Goal: Entertainment & Leisure: Consume media (video, audio)

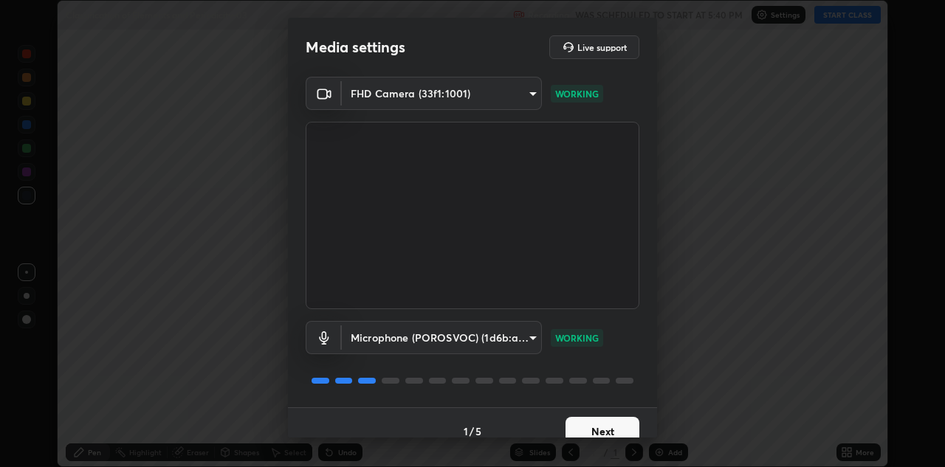
scroll to position [17, 0]
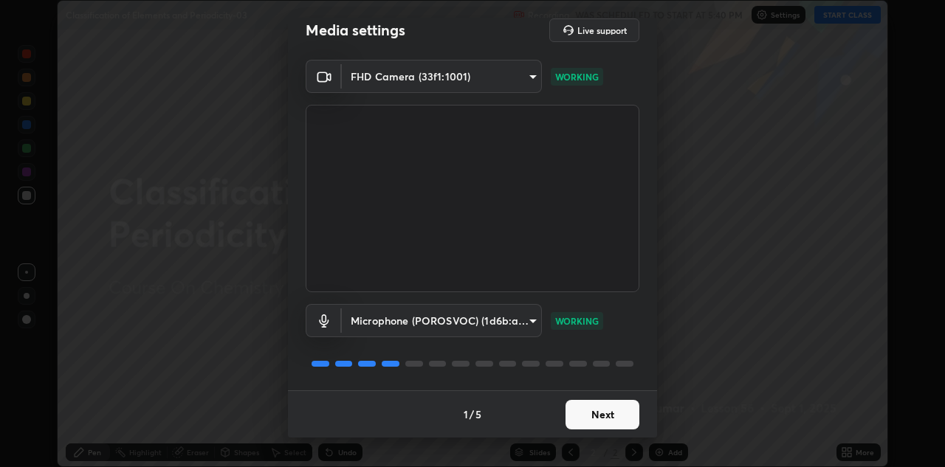
click at [612, 416] on button "Next" at bounding box center [603, 415] width 74 height 30
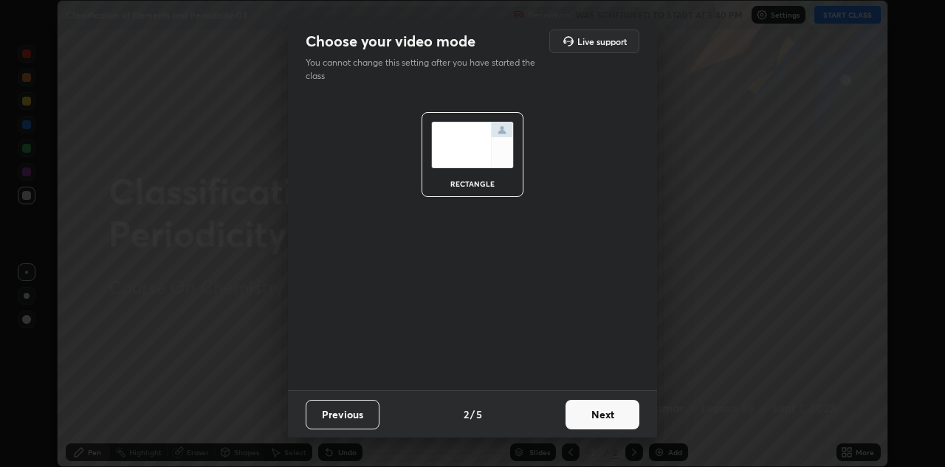
click at [619, 411] on button "Next" at bounding box center [603, 415] width 74 height 30
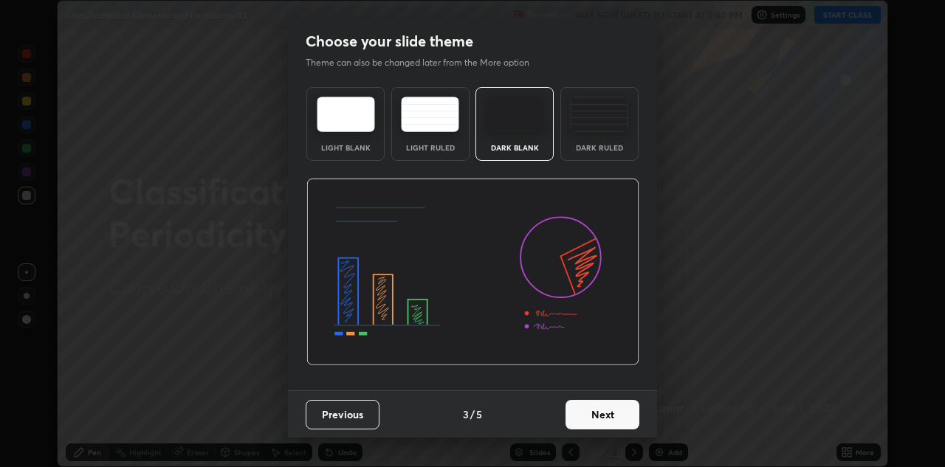
click at [634, 416] on button "Next" at bounding box center [603, 415] width 74 height 30
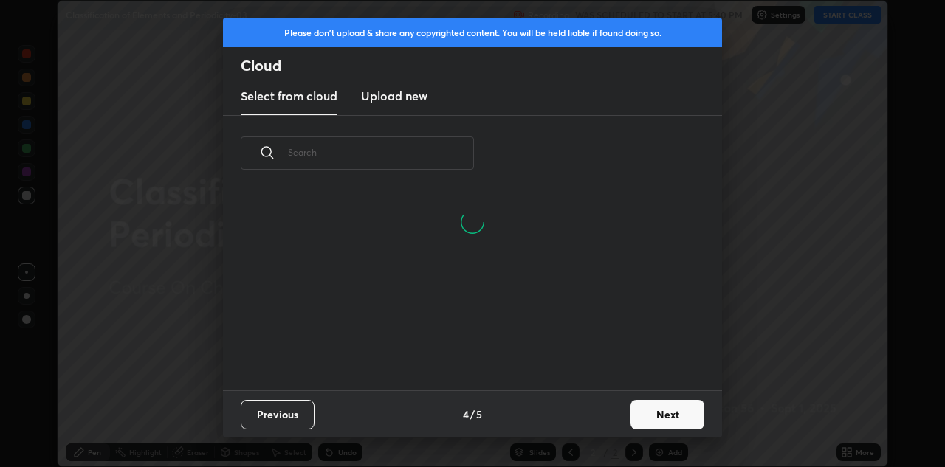
click at [682, 420] on button "Next" at bounding box center [668, 415] width 74 height 30
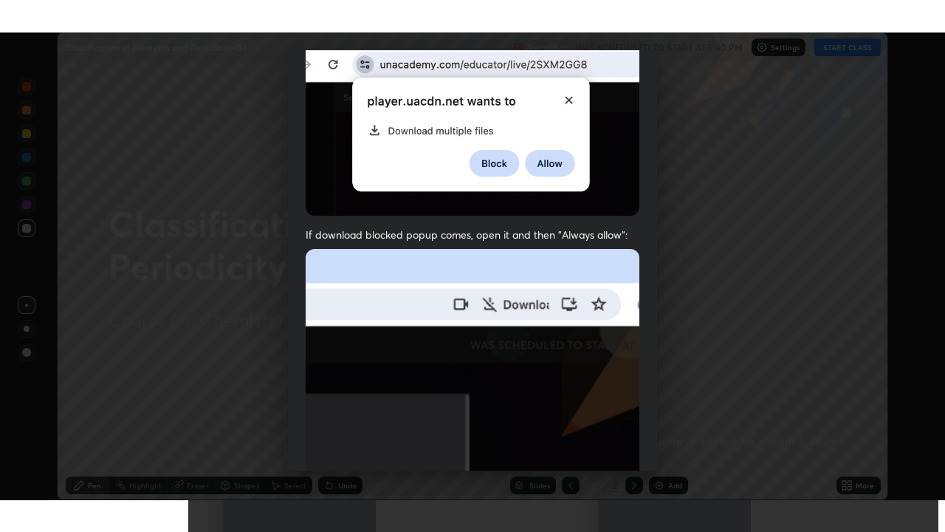
scroll to position [318, 0]
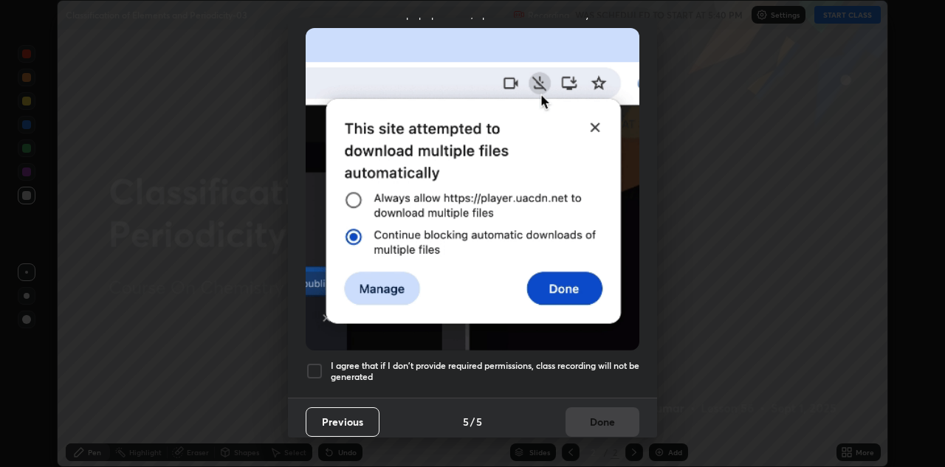
click at [589, 369] on h5 "I agree that if I don't provide required permissions, class recording will not …" at bounding box center [485, 371] width 309 height 23
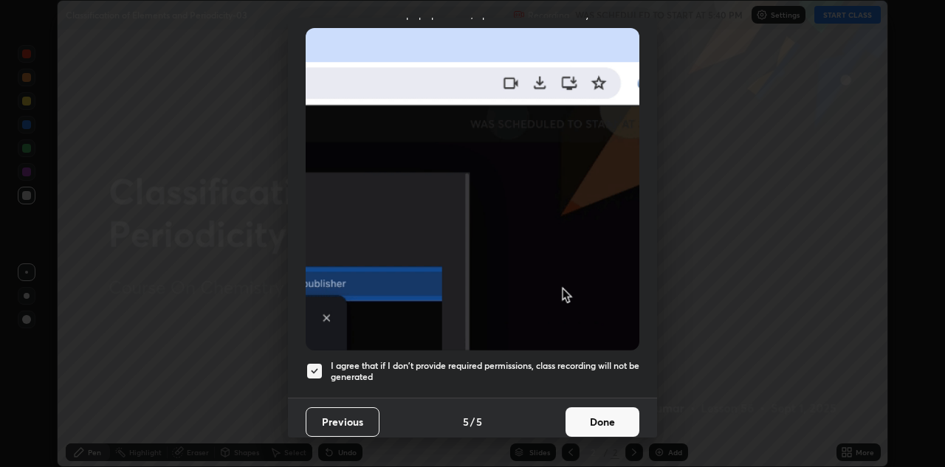
click at [602, 414] on button "Done" at bounding box center [603, 423] width 74 height 30
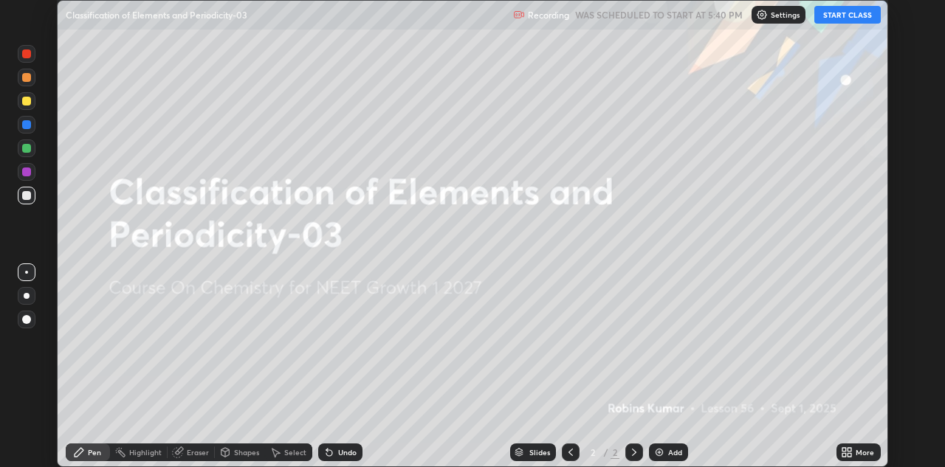
click at [846, 453] on icon at bounding box center [847, 453] width 12 height 12
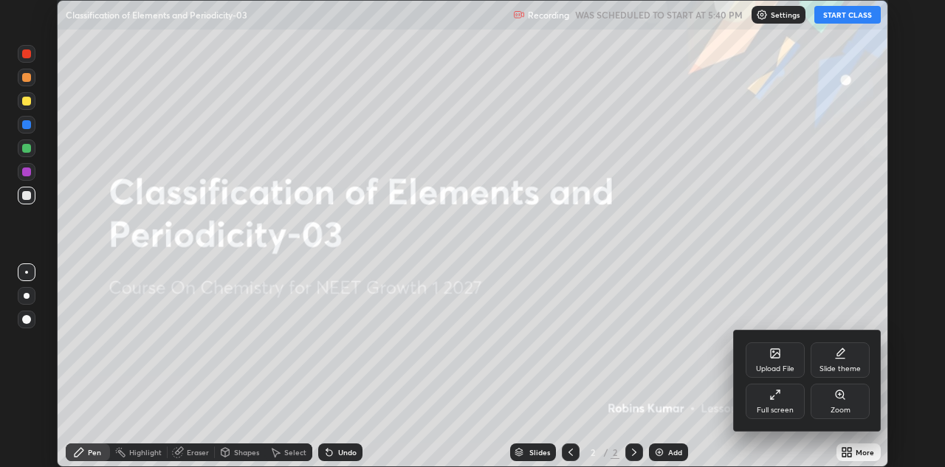
click at [784, 401] on div "Full screen" at bounding box center [775, 401] width 59 height 35
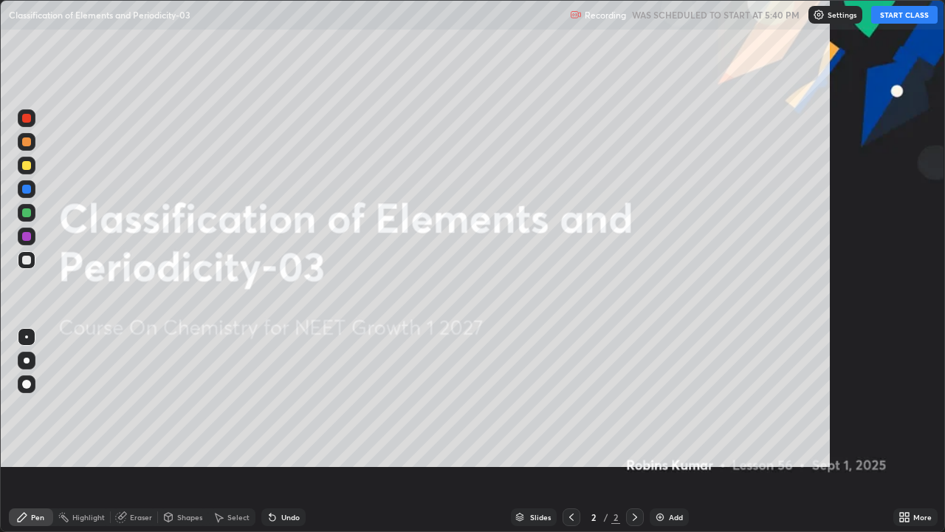
scroll to position [532, 945]
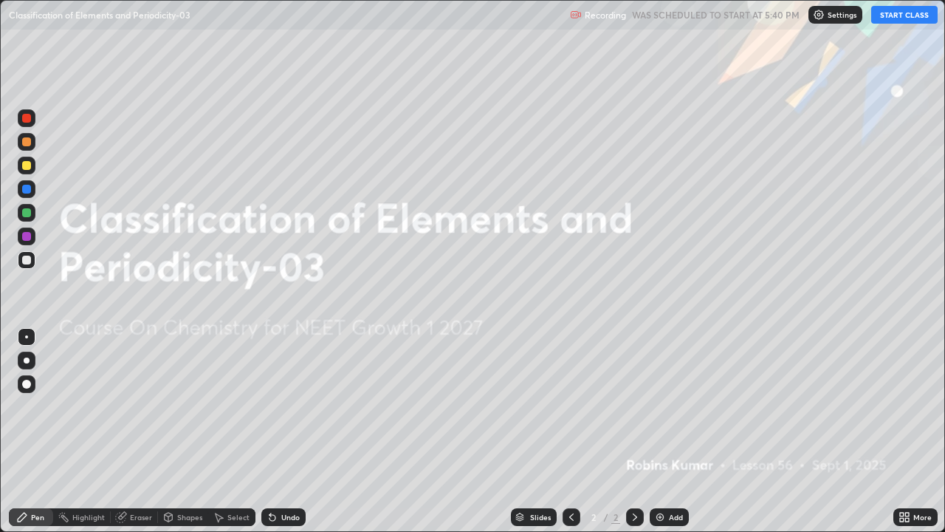
click at [891, 13] on button "START CLASS" at bounding box center [904, 15] width 66 height 18
click at [659, 467] on img at bounding box center [660, 517] width 12 height 12
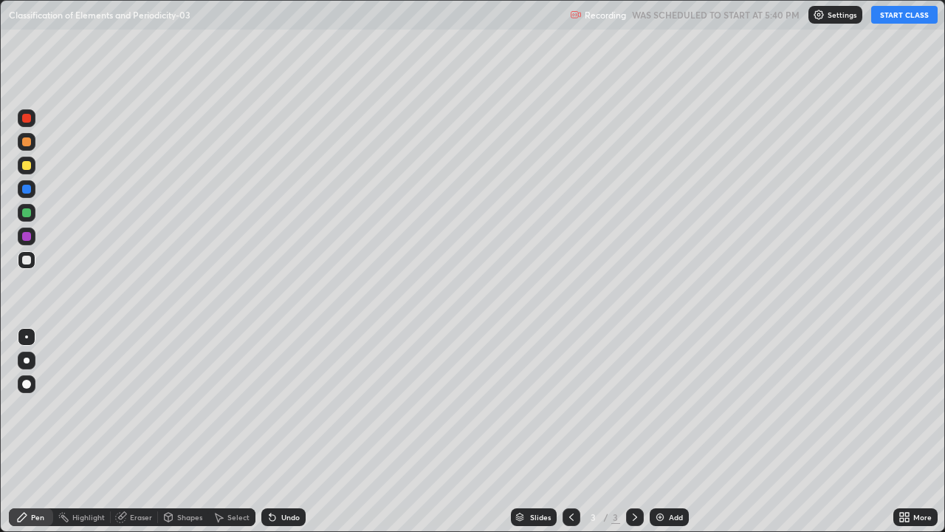
click at [660, 467] on img at bounding box center [660, 517] width 12 height 12
click at [659, 467] on img at bounding box center [660, 517] width 12 height 12
click at [657, 467] on img at bounding box center [660, 517] width 12 height 12
click at [658, 467] on img at bounding box center [660, 517] width 12 height 12
click at [659, 467] on img at bounding box center [660, 517] width 12 height 12
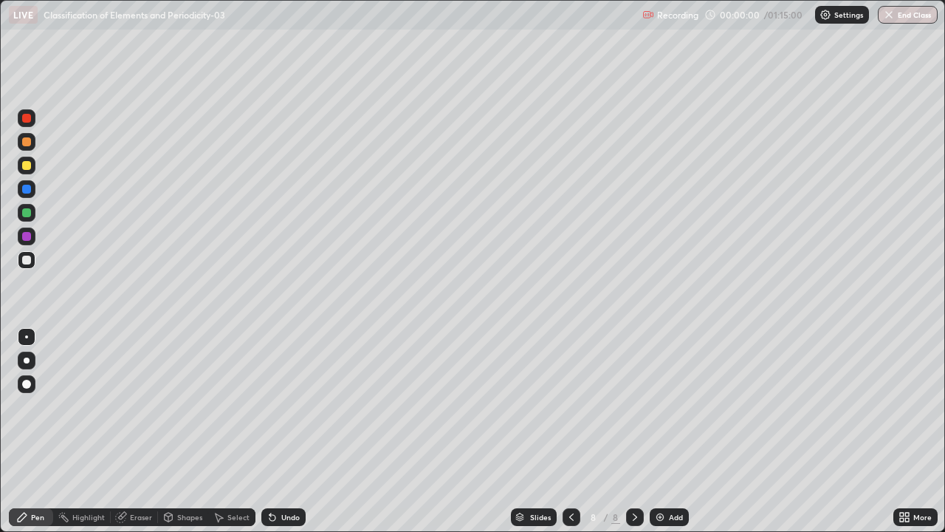
click at [660, 467] on img at bounding box center [660, 517] width 12 height 12
click at [662, 467] on img at bounding box center [660, 517] width 12 height 12
click at [567, 467] on icon at bounding box center [572, 517] width 12 height 12
click at [568, 467] on icon at bounding box center [572, 517] width 12 height 12
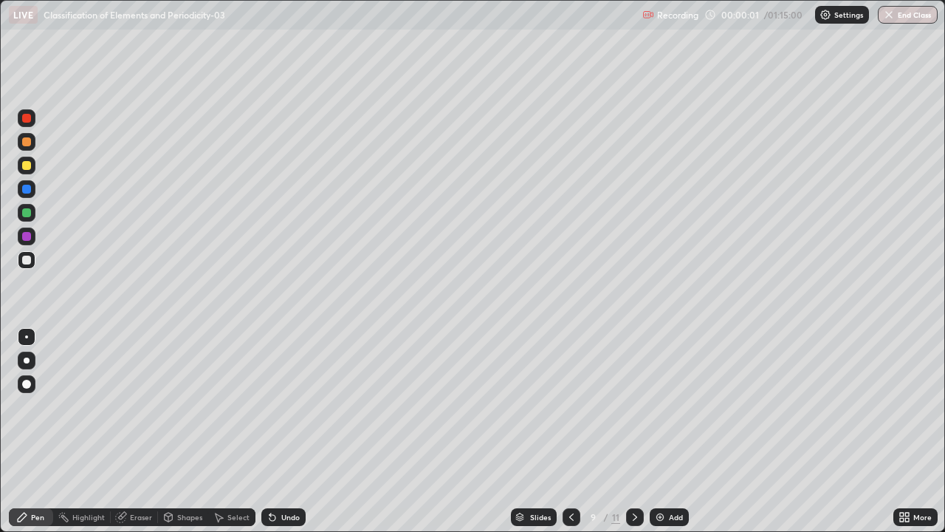
click at [570, 467] on icon at bounding box center [571, 516] width 4 height 7
click at [571, 467] on icon at bounding box center [572, 517] width 12 height 12
click at [570, 467] on icon at bounding box center [572, 517] width 12 height 12
click at [571, 467] on icon at bounding box center [572, 517] width 12 height 12
click at [570, 467] on icon at bounding box center [572, 517] width 12 height 12
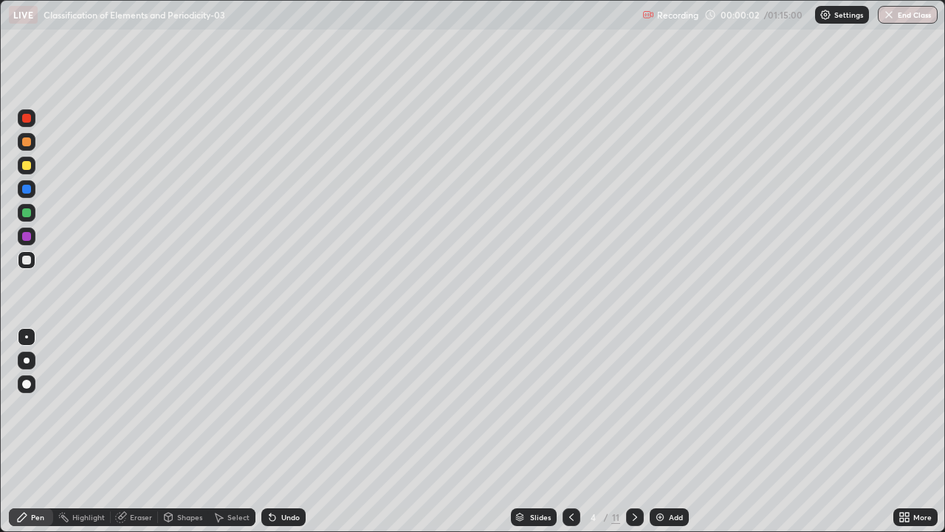
click at [572, 467] on icon at bounding box center [572, 517] width 12 height 12
click at [27, 165] on div at bounding box center [26, 165] width 9 height 9
click at [27, 142] on div at bounding box center [26, 141] width 9 height 9
click at [27, 236] on div at bounding box center [26, 236] width 9 height 9
click at [294, 467] on div "Undo" at bounding box center [290, 516] width 18 height 7
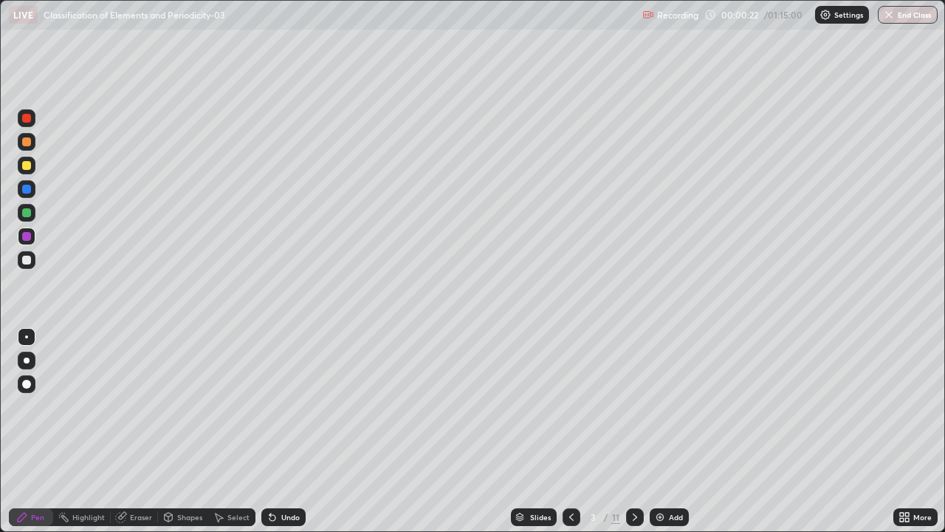
click at [285, 467] on div "Undo" at bounding box center [280, 517] width 50 height 30
click at [287, 467] on div "Undo" at bounding box center [283, 517] width 44 height 18
click at [628, 467] on div at bounding box center [635, 517] width 18 height 18
click at [569, 467] on icon at bounding box center [571, 516] width 4 height 7
click at [29, 166] on div at bounding box center [26, 165] width 9 height 9
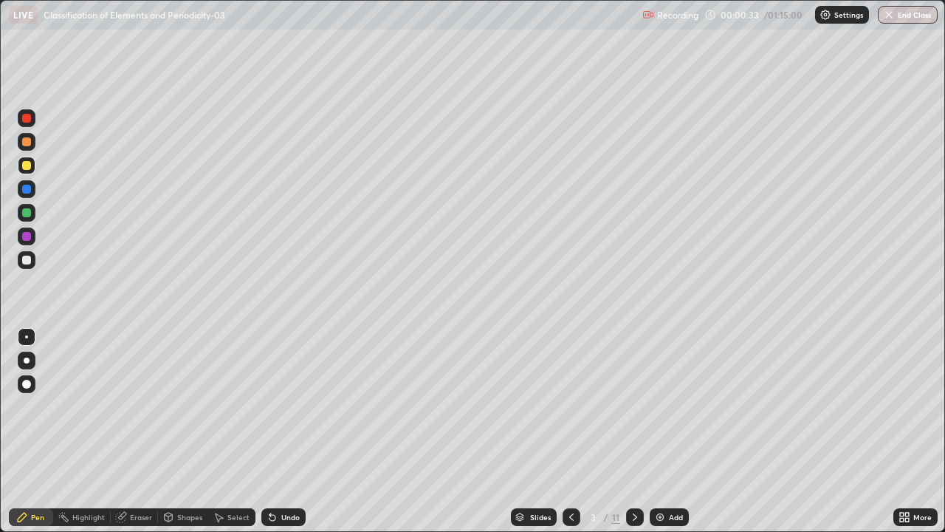
click at [27, 189] on div at bounding box center [26, 189] width 9 height 9
click at [30, 140] on div at bounding box center [26, 141] width 9 height 9
click at [280, 467] on div "Undo" at bounding box center [283, 517] width 44 height 18
click at [275, 467] on div "Undo" at bounding box center [283, 517] width 44 height 18
click at [276, 467] on div "Undo" at bounding box center [283, 517] width 44 height 18
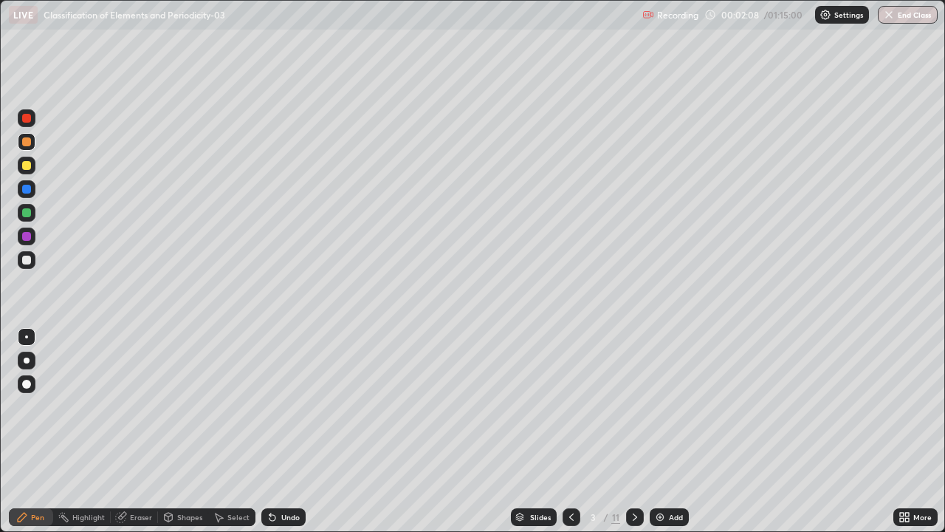
click at [86, 467] on div "Highlight" at bounding box center [88, 516] width 32 height 7
click at [24, 193] on div at bounding box center [26, 189] width 9 height 9
click at [38, 467] on div "Pen" at bounding box center [31, 517] width 44 height 18
click at [27, 255] on div at bounding box center [26, 259] width 9 height 9
click at [633, 467] on icon at bounding box center [635, 517] width 12 height 12
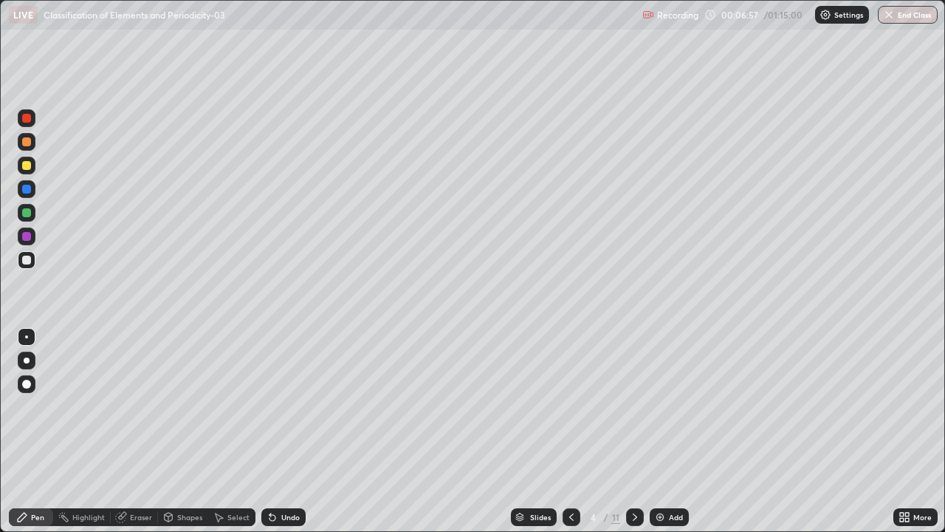
click at [30, 164] on div at bounding box center [26, 165] width 9 height 9
click at [32, 258] on div at bounding box center [27, 260] width 18 height 18
click at [30, 211] on div at bounding box center [26, 212] width 9 height 9
click at [27, 255] on div at bounding box center [26, 259] width 9 height 9
click at [29, 166] on div at bounding box center [26, 165] width 9 height 9
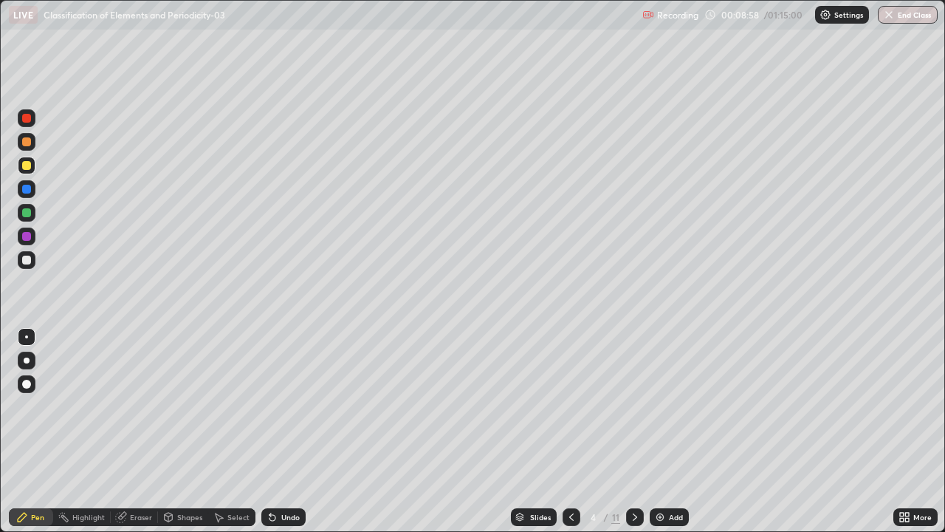
click at [27, 118] on div at bounding box center [26, 118] width 9 height 9
click at [32, 236] on div at bounding box center [27, 236] width 18 height 18
click at [131, 467] on div "Eraser" at bounding box center [141, 516] width 22 height 7
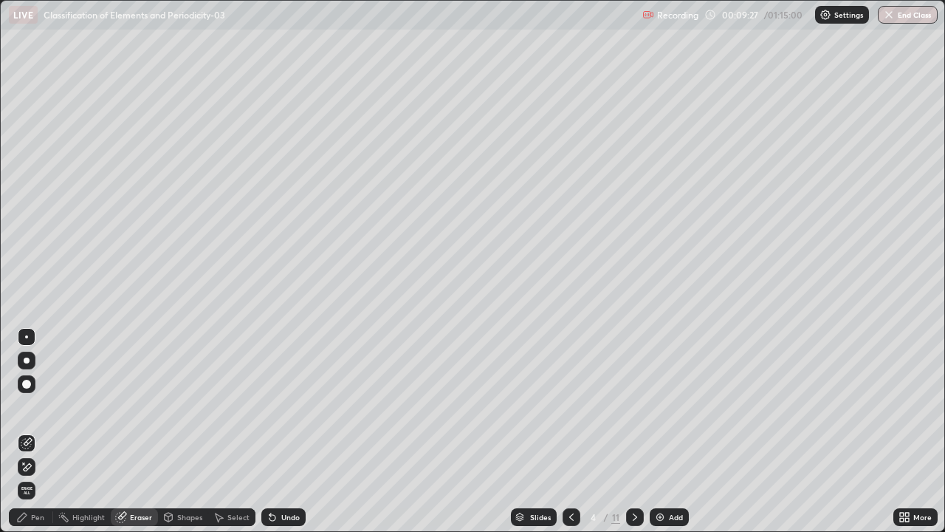
click at [30, 467] on div "Pen" at bounding box center [31, 517] width 44 height 18
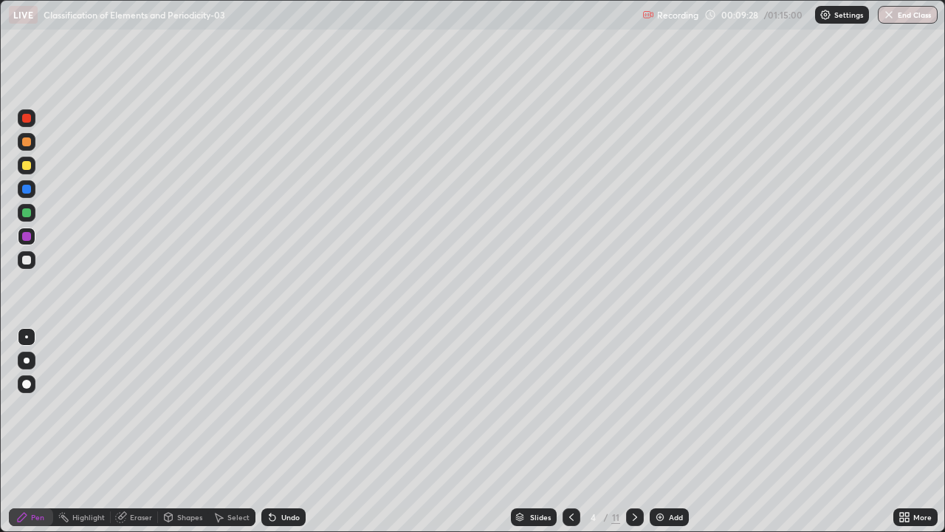
click at [25, 210] on div at bounding box center [26, 212] width 9 height 9
click at [24, 192] on div at bounding box center [26, 189] width 9 height 9
click at [179, 467] on div "Shapes" at bounding box center [189, 516] width 25 height 7
click at [132, 467] on div "Eraser" at bounding box center [141, 516] width 22 height 7
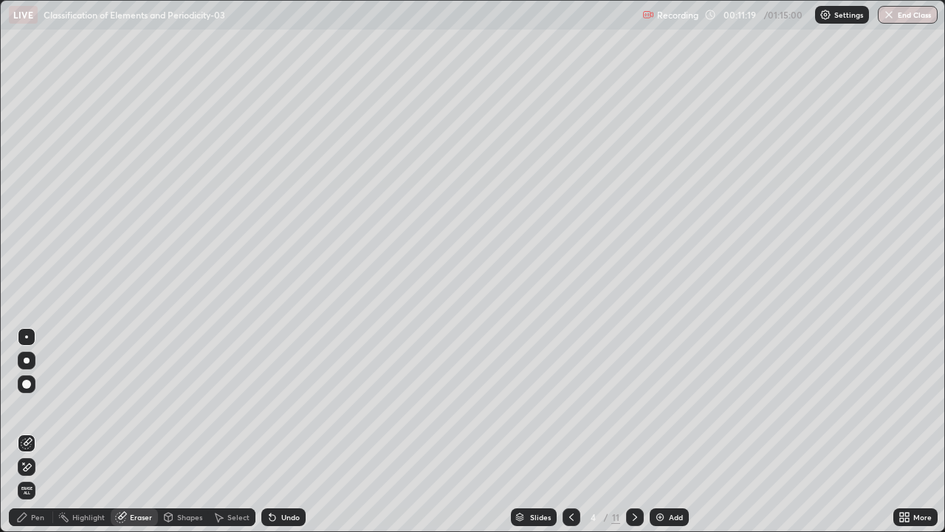
click at [631, 467] on icon at bounding box center [635, 517] width 12 height 12
click at [568, 467] on icon at bounding box center [572, 517] width 12 height 12
click at [571, 467] on icon at bounding box center [572, 517] width 12 height 12
click at [626, 467] on div at bounding box center [635, 517] width 18 height 18
click at [632, 467] on icon at bounding box center [635, 517] width 12 height 12
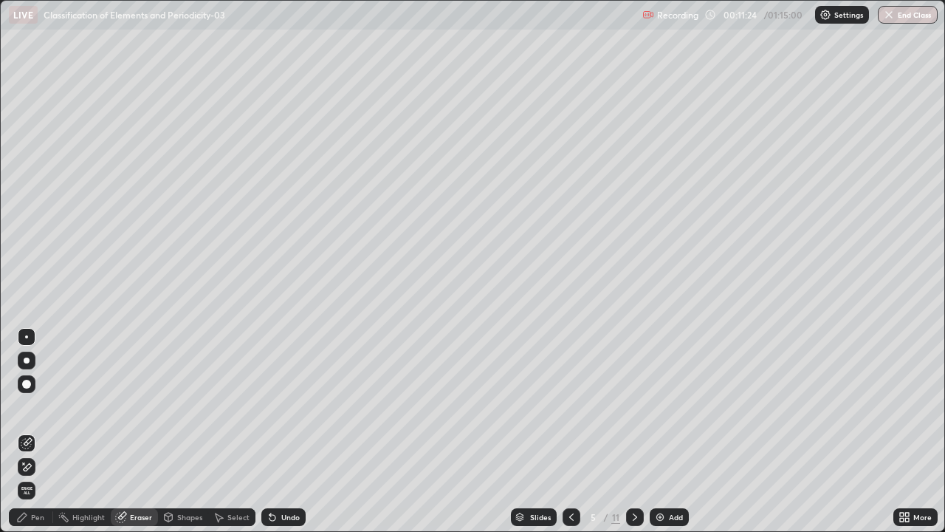
click at [32, 467] on div "Pen" at bounding box center [31, 517] width 44 height 18
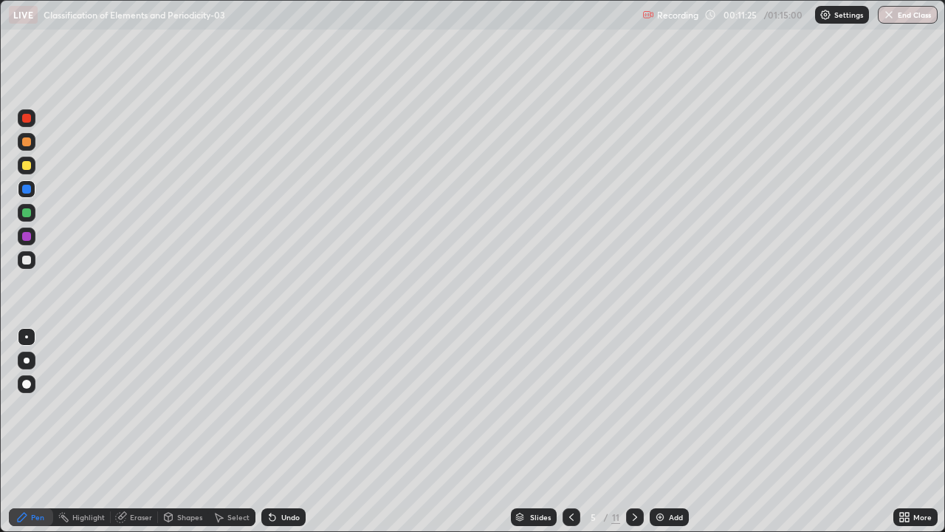
click at [28, 165] on div at bounding box center [26, 165] width 9 height 9
click at [189, 467] on div "Shapes" at bounding box center [189, 516] width 25 height 7
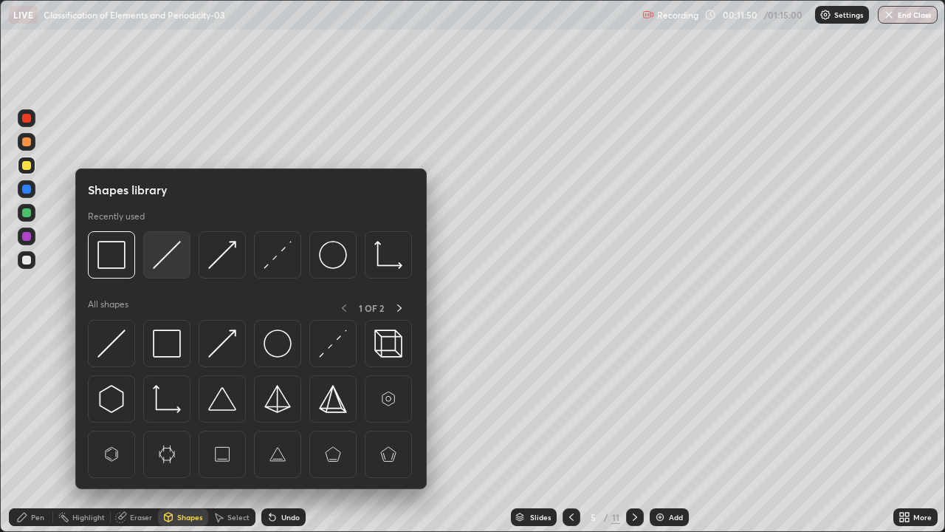
click at [168, 267] on img at bounding box center [167, 255] width 28 height 28
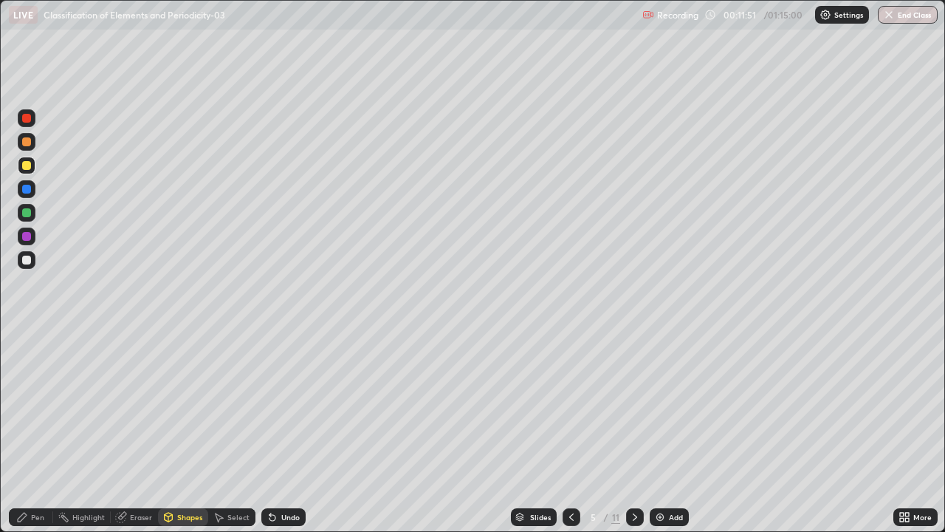
click at [30, 236] on div at bounding box center [26, 236] width 9 height 9
click at [570, 467] on icon at bounding box center [572, 517] width 12 height 12
click at [27, 181] on div at bounding box center [27, 189] width 18 height 18
click at [284, 467] on div "Undo" at bounding box center [283, 517] width 44 height 18
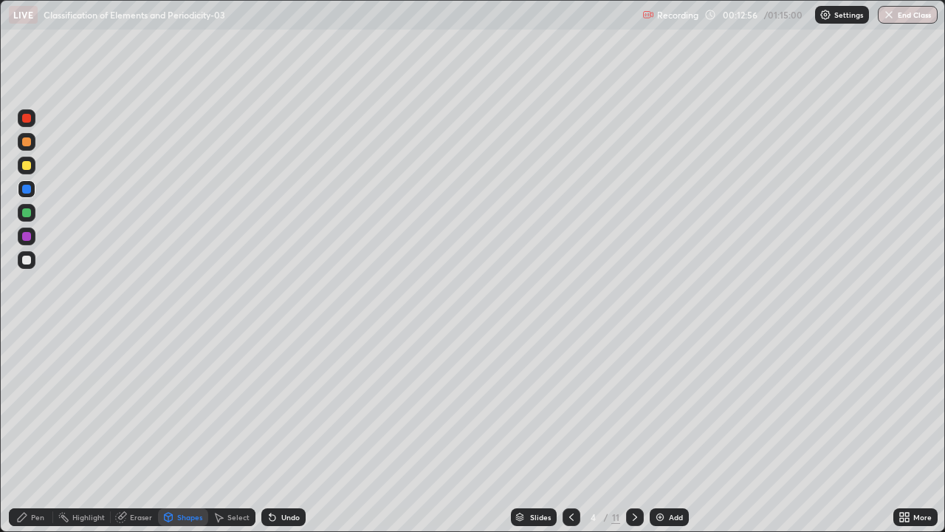
click at [28, 467] on div "Pen" at bounding box center [31, 517] width 44 height 18
click at [188, 467] on div "Shapes" at bounding box center [183, 517] width 50 height 18
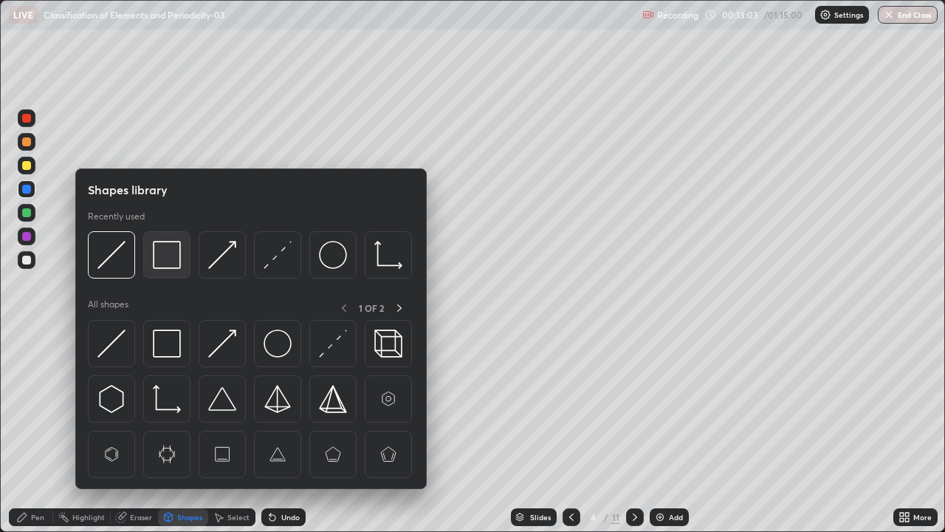
click at [163, 263] on img at bounding box center [167, 255] width 28 height 28
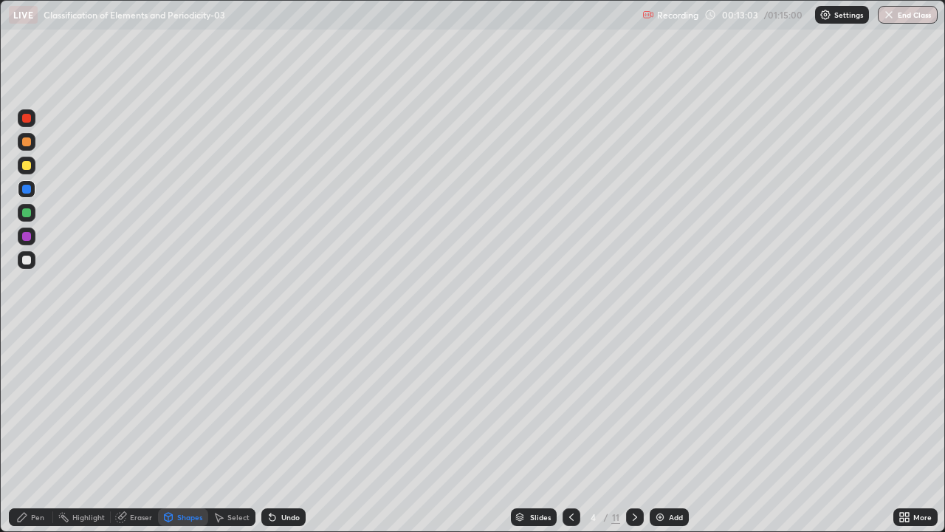
click at [27, 236] on div at bounding box center [26, 236] width 9 height 9
click at [33, 467] on div "Pen" at bounding box center [37, 516] width 13 height 7
click at [27, 261] on div at bounding box center [26, 259] width 9 height 9
click at [631, 467] on icon at bounding box center [635, 517] width 12 height 12
click at [568, 467] on icon at bounding box center [572, 517] width 12 height 12
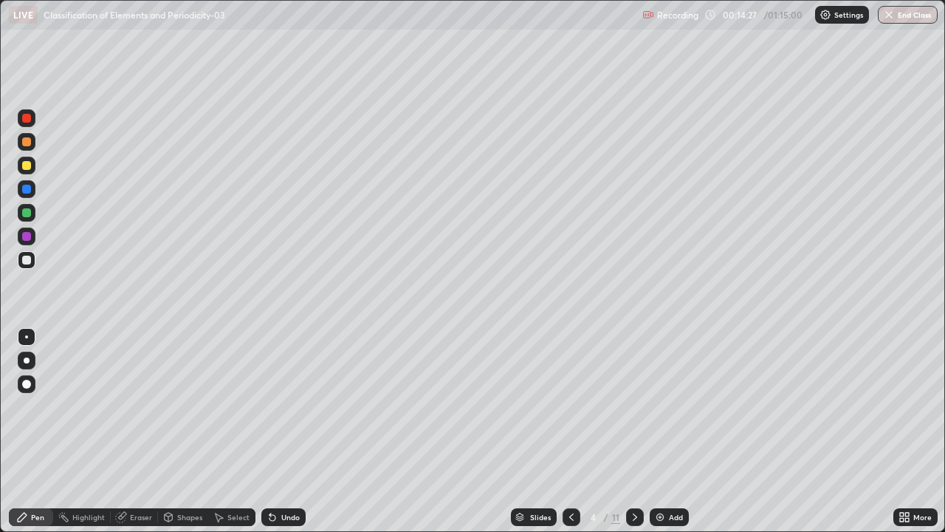
click at [633, 467] on icon at bounding box center [635, 516] width 4 height 7
click at [284, 467] on div "Undo" at bounding box center [283, 517] width 44 height 18
click at [284, 467] on div "Undo" at bounding box center [280, 517] width 50 height 30
click at [30, 212] on div at bounding box center [26, 212] width 9 height 9
click at [34, 256] on div at bounding box center [27, 260] width 18 height 18
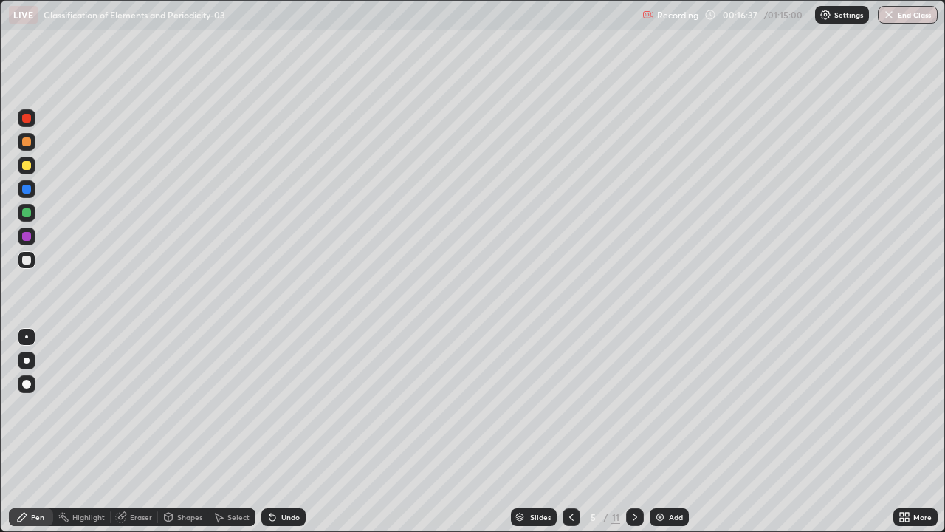
click at [30, 213] on div at bounding box center [26, 212] width 9 height 9
click at [30, 260] on div at bounding box center [26, 259] width 9 height 9
click at [143, 467] on div "Eraser" at bounding box center [141, 516] width 22 height 7
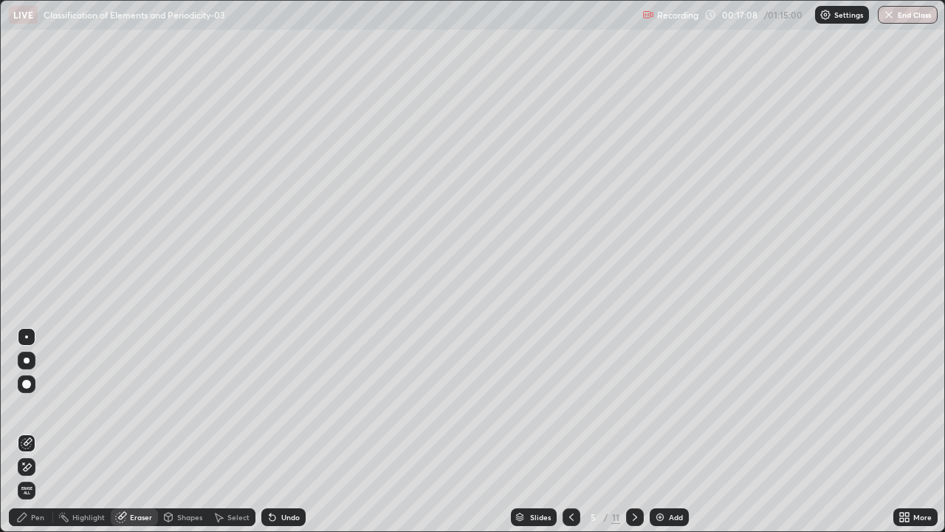
click at [27, 467] on icon at bounding box center [22, 517] width 12 height 12
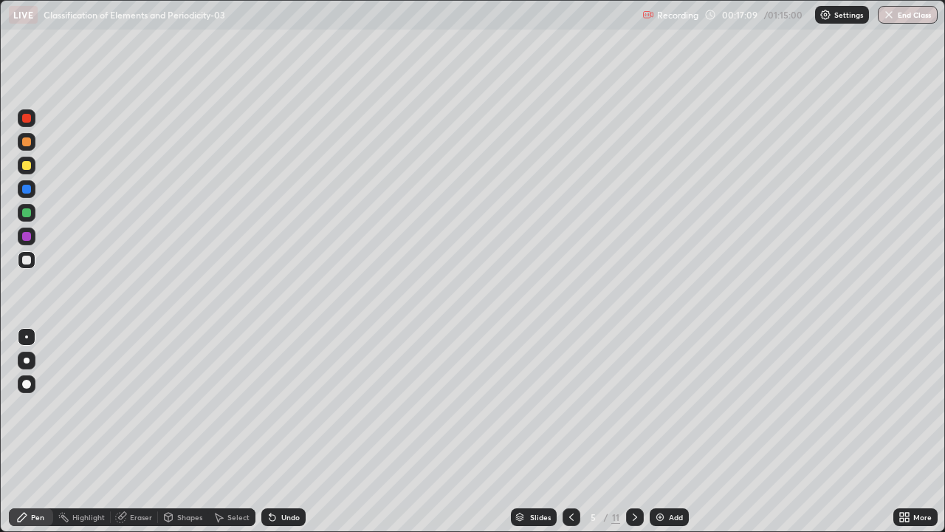
click at [27, 143] on div at bounding box center [26, 141] width 9 height 9
click at [281, 467] on div "Undo" at bounding box center [283, 517] width 44 height 18
click at [278, 467] on div "Undo" at bounding box center [283, 517] width 44 height 18
click at [32, 235] on div at bounding box center [27, 236] width 18 height 18
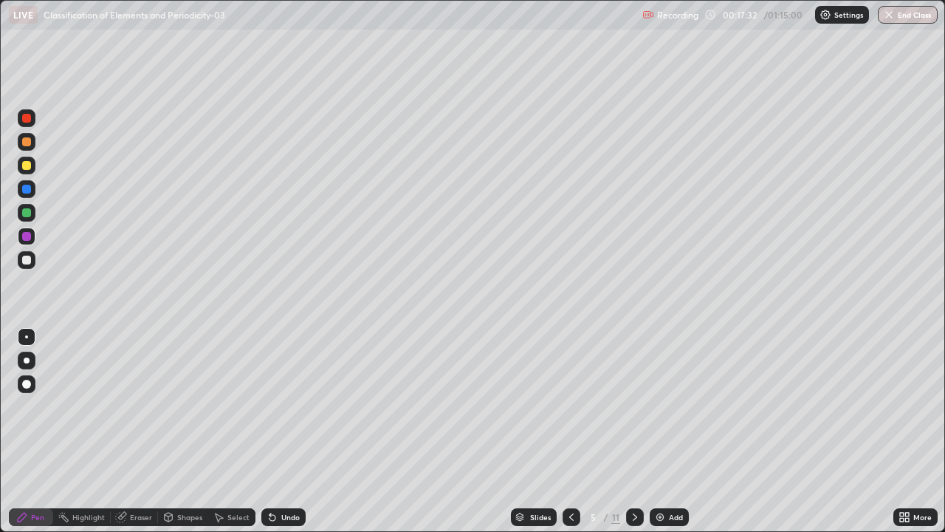
click at [27, 188] on div at bounding box center [26, 189] width 9 height 9
click at [26, 165] on div at bounding box center [26, 165] width 9 height 9
click at [35, 140] on div at bounding box center [27, 142] width 18 height 18
click at [30, 235] on div at bounding box center [26, 236] width 9 height 9
click at [28, 191] on div at bounding box center [26, 189] width 9 height 9
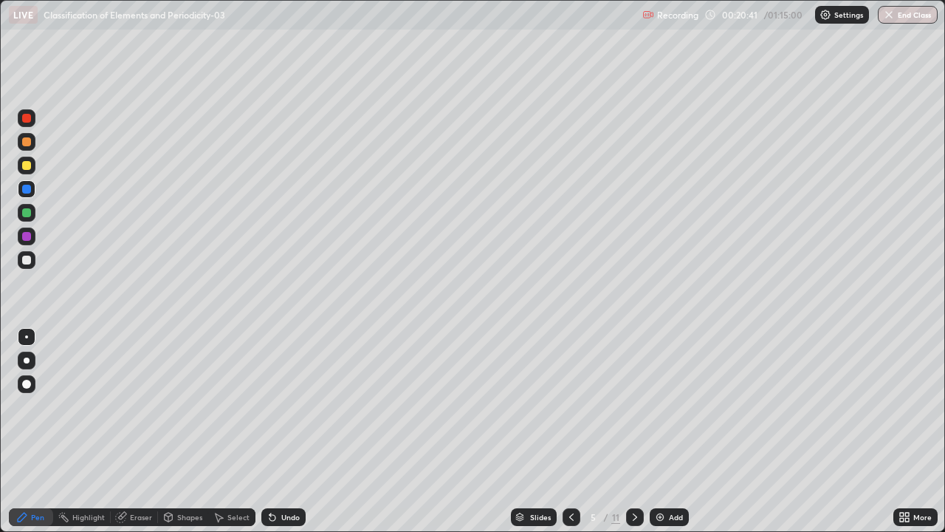
click at [634, 467] on icon at bounding box center [635, 517] width 12 height 12
click at [26, 167] on div at bounding box center [26, 165] width 9 height 9
click at [27, 188] on div at bounding box center [26, 189] width 9 height 9
click at [27, 260] on div at bounding box center [26, 259] width 9 height 9
click at [147, 467] on div "Eraser" at bounding box center [141, 516] width 22 height 7
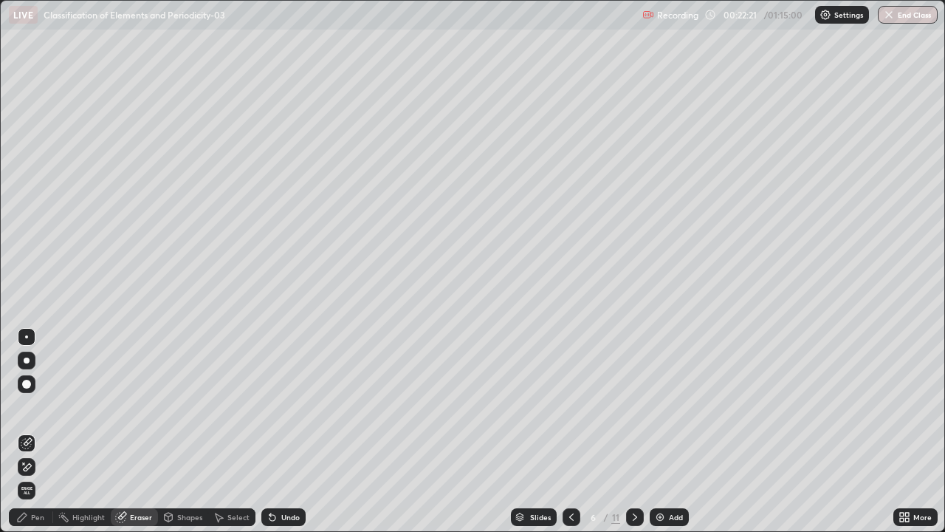
click at [25, 467] on icon at bounding box center [27, 467] width 12 height 13
click at [29, 467] on div "Pen" at bounding box center [31, 517] width 44 height 18
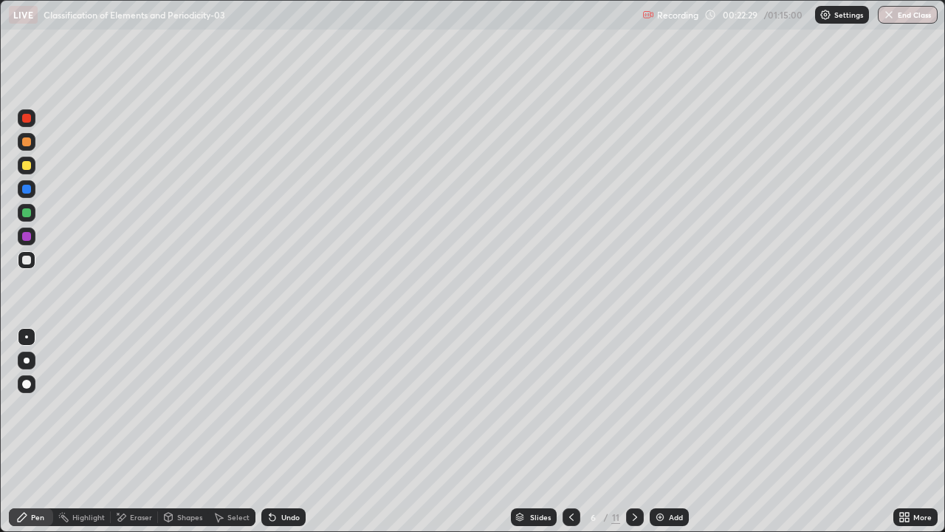
click at [24, 216] on div at bounding box center [26, 212] width 9 height 9
click at [27, 261] on div at bounding box center [26, 259] width 9 height 9
click at [38, 467] on div "Pen" at bounding box center [37, 516] width 13 height 7
click at [30, 141] on div at bounding box center [26, 141] width 9 height 9
click at [33, 259] on div at bounding box center [27, 260] width 18 height 18
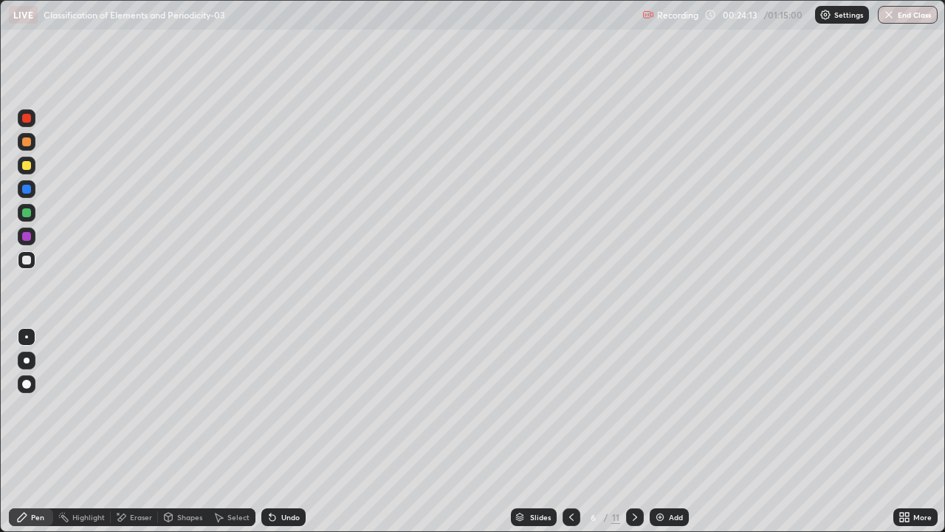
click at [182, 467] on div "Shapes" at bounding box center [189, 516] width 25 height 7
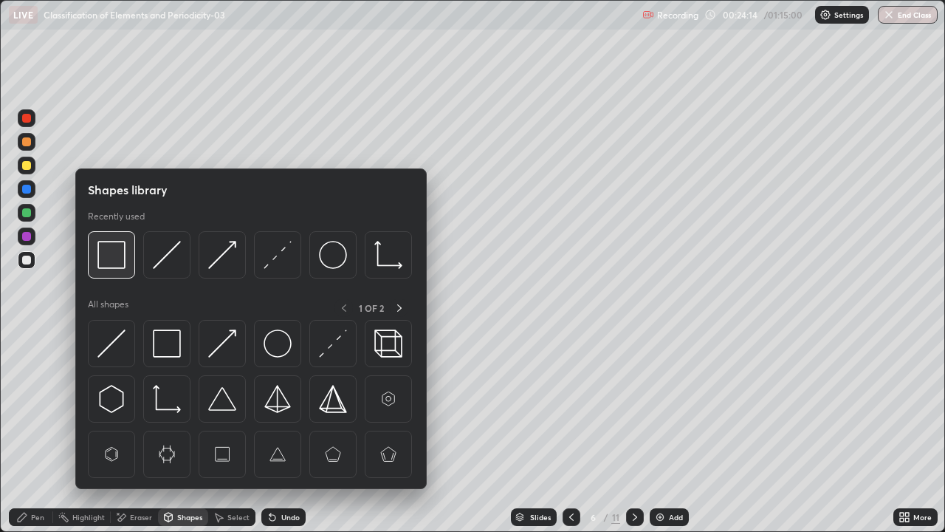
click at [119, 260] on img at bounding box center [111, 255] width 28 height 28
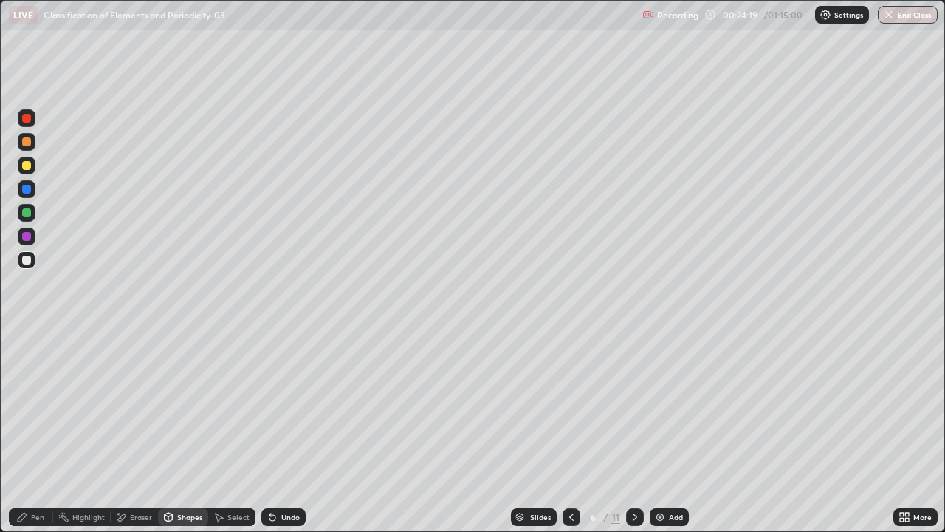
click at [38, 467] on div "Pen" at bounding box center [37, 516] width 13 height 7
click at [30, 145] on div at bounding box center [27, 142] width 18 height 18
click at [181, 467] on div "Shapes" at bounding box center [189, 516] width 25 height 7
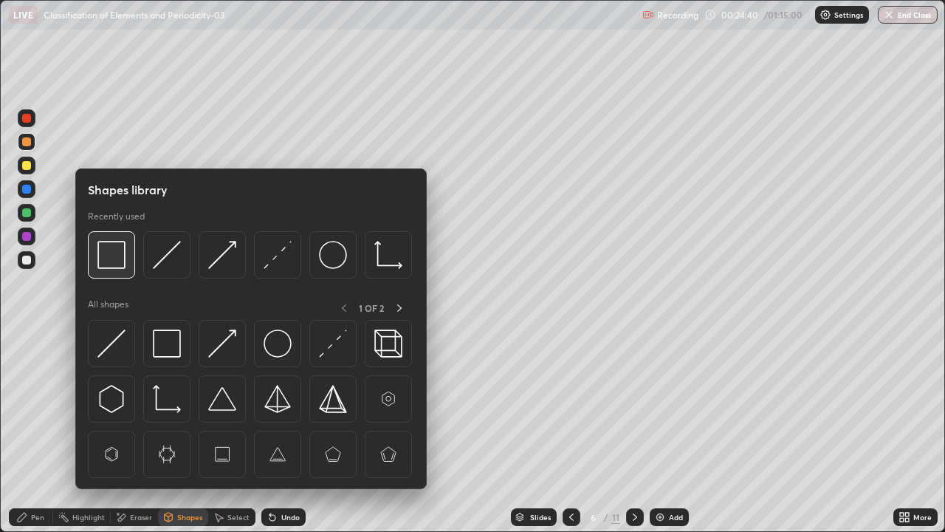
click at [103, 263] on img at bounding box center [111, 255] width 28 height 28
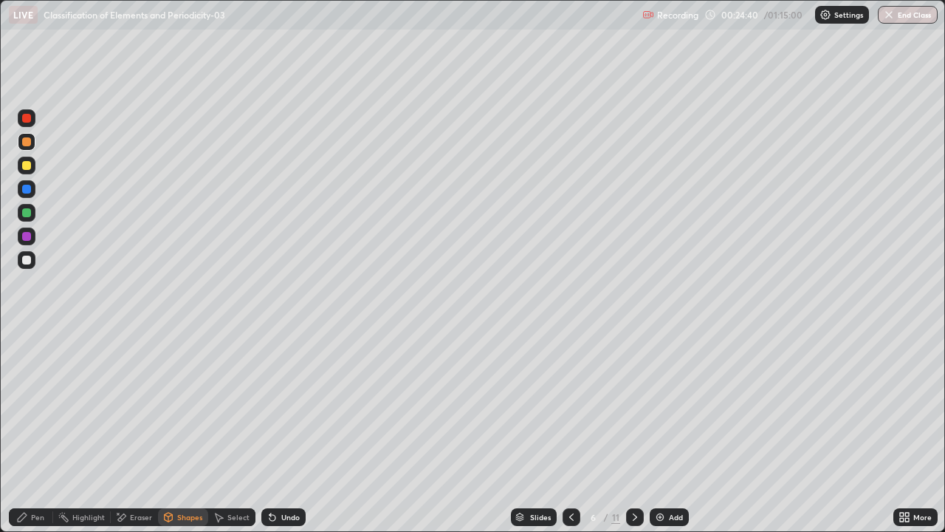
click at [31, 265] on div at bounding box center [27, 260] width 18 height 18
click at [27, 467] on div "Pen" at bounding box center [31, 517] width 44 height 18
click at [27, 237] on div at bounding box center [26, 236] width 9 height 9
click at [24, 211] on div at bounding box center [26, 212] width 9 height 9
click at [34, 193] on div at bounding box center [27, 189] width 18 height 18
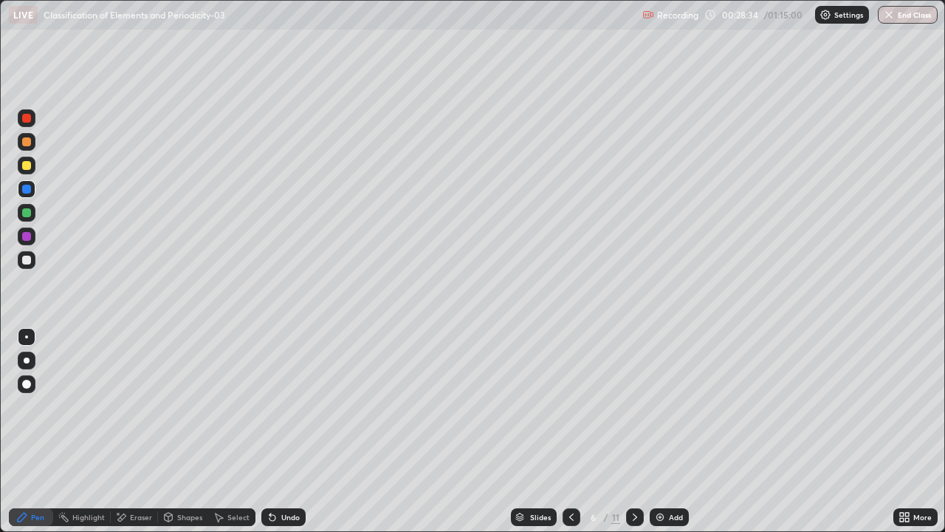
click at [632, 467] on icon at bounding box center [635, 517] width 12 height 12
click at [30, 138] on div at bounding box center [26, 141] width 9 height 9
click at [28, 163] on div at bounding box center [26, 165] width 9 height 9
click at [29, 235] on div at bounding box center [26, 236] width 9 height 9
click at [27, 211] on div at bounding box center [26, 212] width 9 height 9
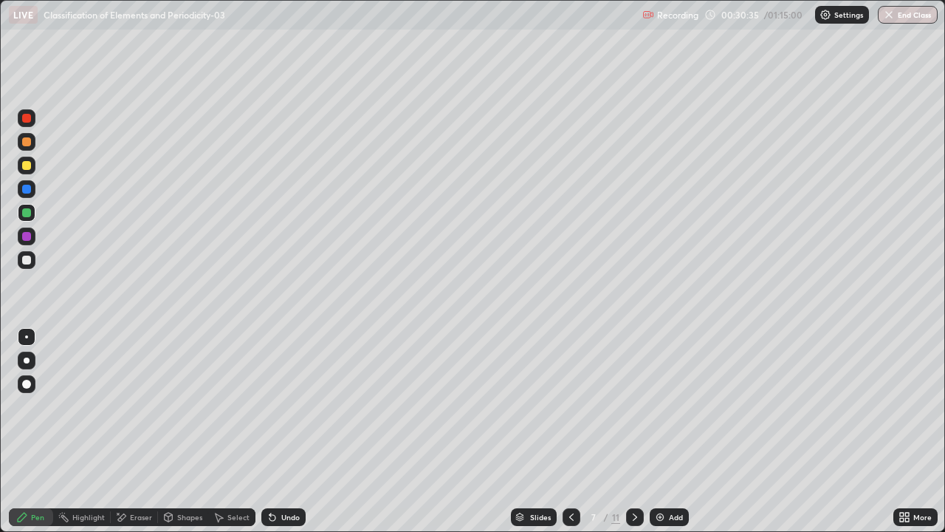
click at [35, 213] on div at bounding box center [27, 213] width 18 height 18
click at [30, 193] on div at bounding box center [27, 189] width 18 height 18
click at [571, 467] on icon at bounding box center [571, 516] width 4 height 7
click at [662, 467] on img at bounding box center [660, 517] width 12 height 12
click at [663, 467] on img at bounding box center [660, 517] width 12 height 12
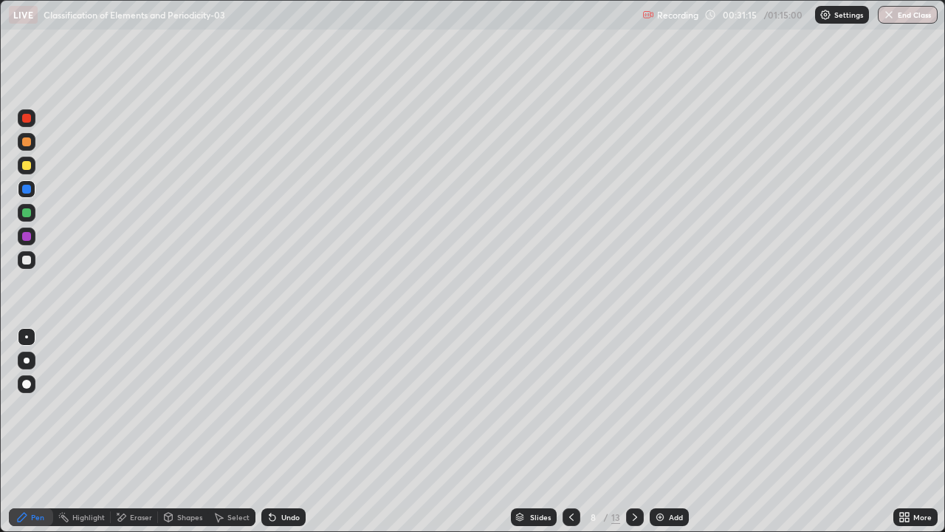
click at [664, 467] on img at bounding box center [660, 517] width 12 height 12
click at [669, 467] on div "Add" at bounding box center [676, 516] width 14 height 7
click at [566, 467] on icon at bounding box center [572, 517] width 12 height 12
click at [572, 467] on icon at bounding box center [572, 517] width 12 height 12
click at [570, 467] on icon at bounding box center [572, 517] width 12 height 12
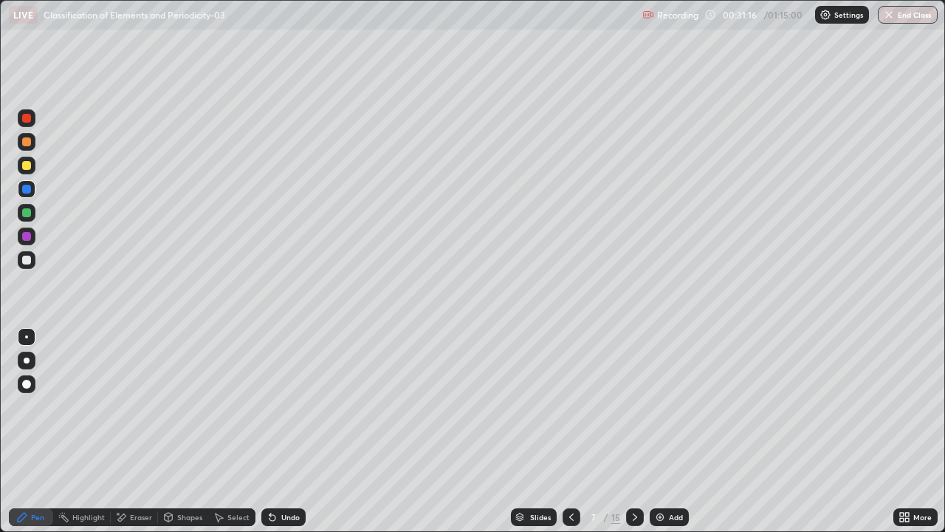
click at [576, 467] on div at bounding box center [572, 517] width 18 height 18
click at [634, 467] on icon at bounding box center [635, 517] width 12 height 12
click at [32, 141] on div at bounding box center [27, 142] width 18 height 18
click at [30, 261] on div at bounding box center [26, 259] width 9 height 9
click at [287, 467] on div "Undo" at bounding box center [290, 516] width 18 height 7
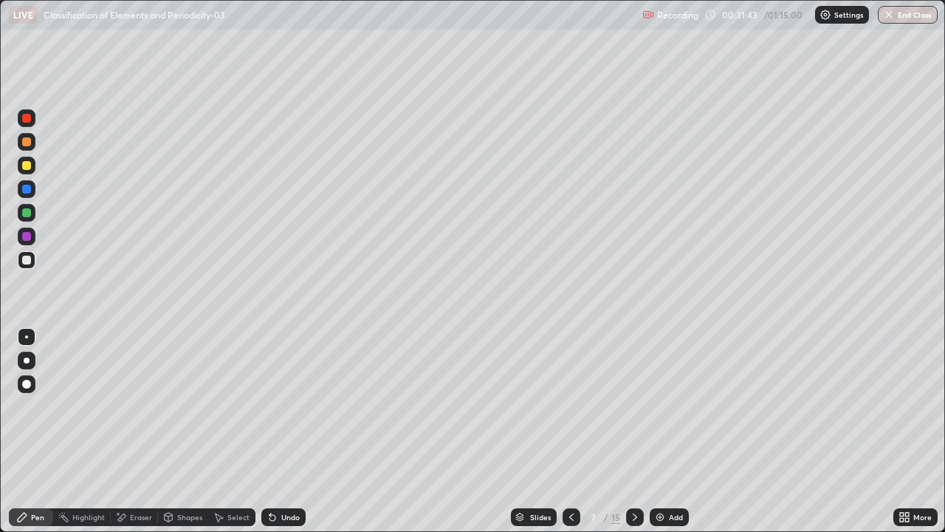
click at [290, 467] on div "Undo" at bounding box center [283, 517] width 44 height 18
click at [27, 216] on div at bounding box center [26, 212] width 9 height 9
click at [275, 467] on icon at bounding box center [273, 517] width 12 height 12
click at [270, 467] on icon at bounding box center [270, 513] width 1 height 1
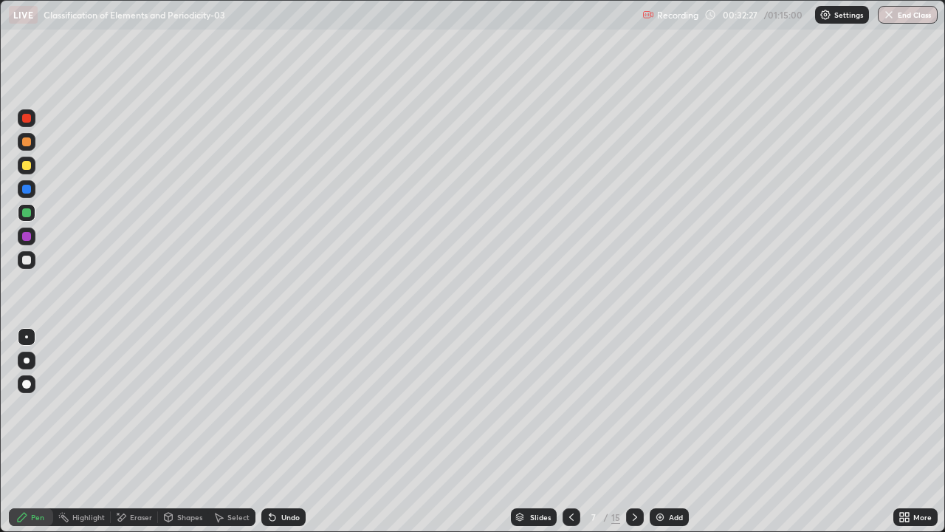
click at [191, 467] on div "Shapes" at bounding box center [189, 516] width 25 height 7
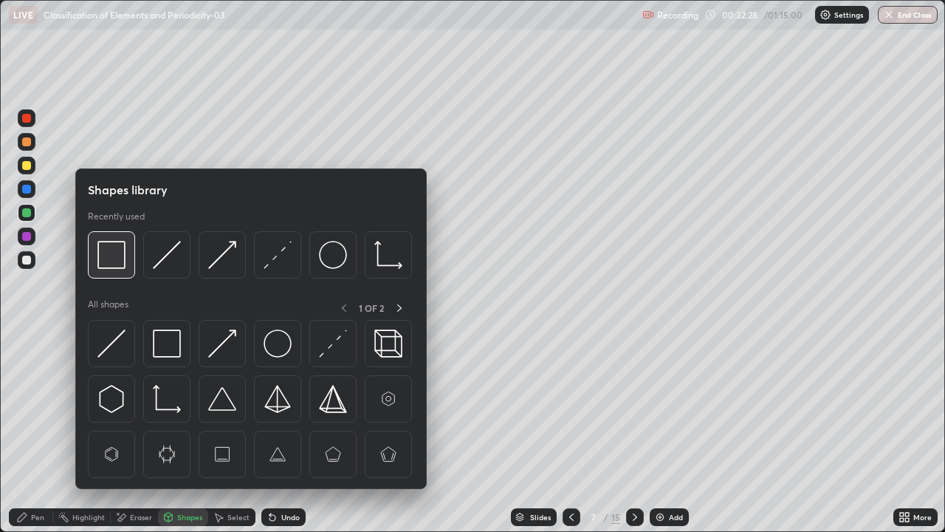
click at [121, 269] on div at bounding box center [111, 254] width 47 height 47
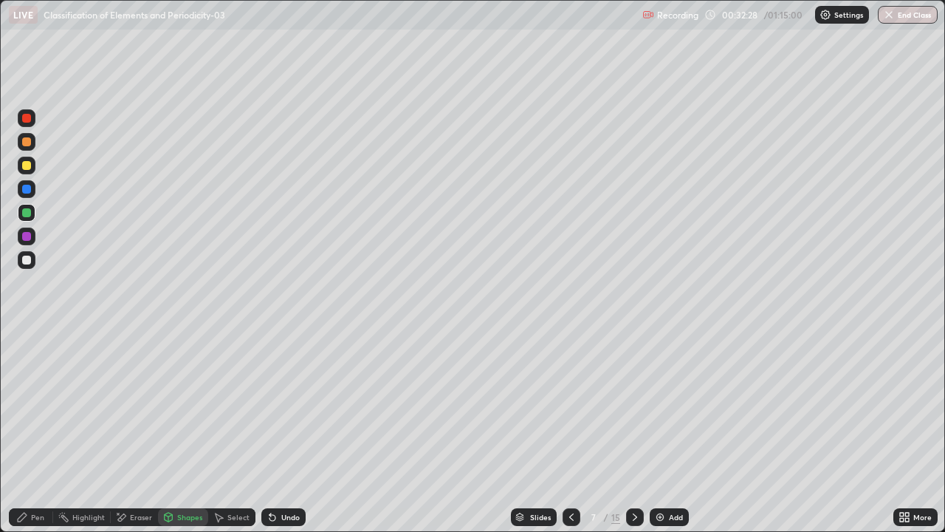
click at [33, 236] on div at bounding box center [27, 236] width 18 height 18
click at [34, 467] on div "Pen" at bounding box center [31, 517] width 44 height 18
click at [27, 168] on div at bounding box center [26, 165] width 9 height 9
click at [27, 262] on div at bounding box center [26, 259] width 9 height 9
click at [24, 119] on div at bounding box center [26, 118] width 9 height 9
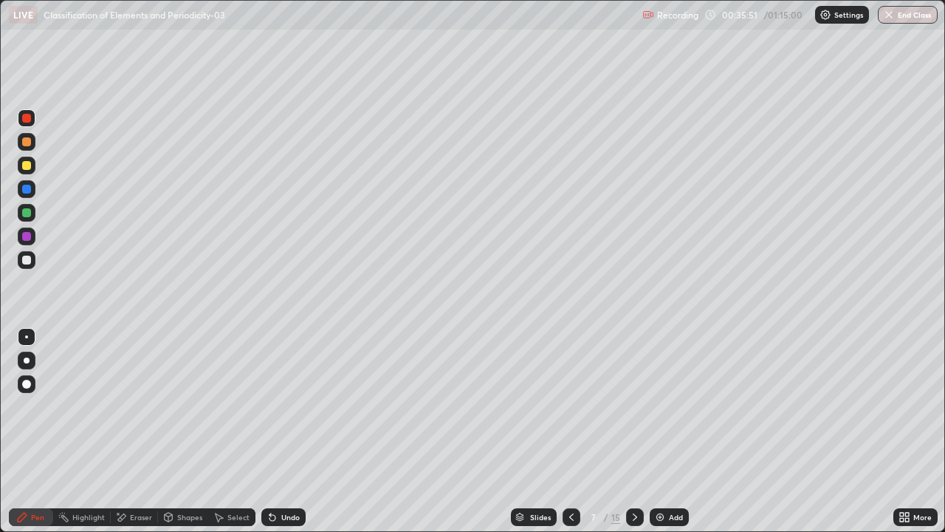
click at [30, 144] on div at bounding box center [26, 141] width 9 height 9
click at [27, 187] on div at bounding box center [26, 189] width 9 height 9
click at [27, 143] on div at bounding box center [26, 141] width 9 height 9
click at [32, 230] on div at bounding box center [27, 236] width 18 height 18
click at [27, 143] on div at bounding box center [26, 141] width 9 height 9
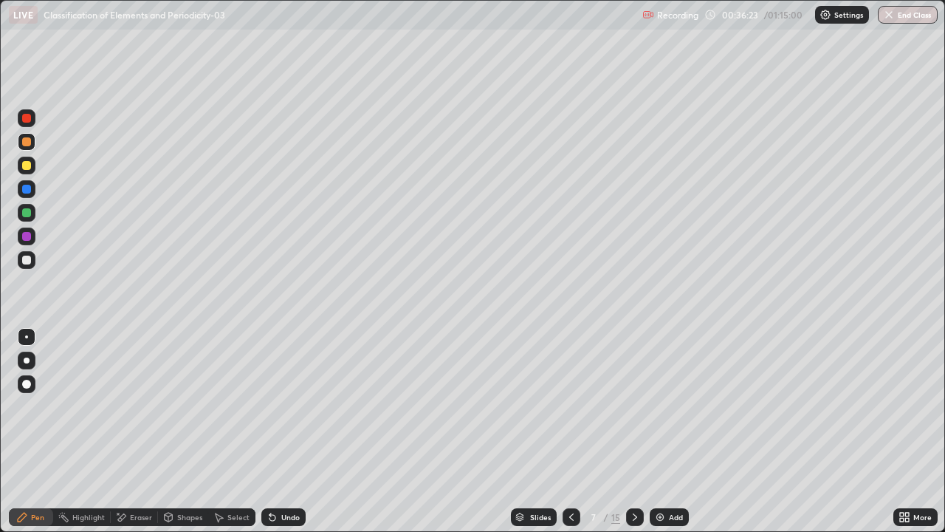
click at [28, 239] on div at bounding box center [26, 236] width 9 height 9
click at [30, 260] on div at bounding box center [26, 259] width 9 height 9
click at [183, 467] on div "Shapes" at bounding box center [189, 516] width 25 height 7
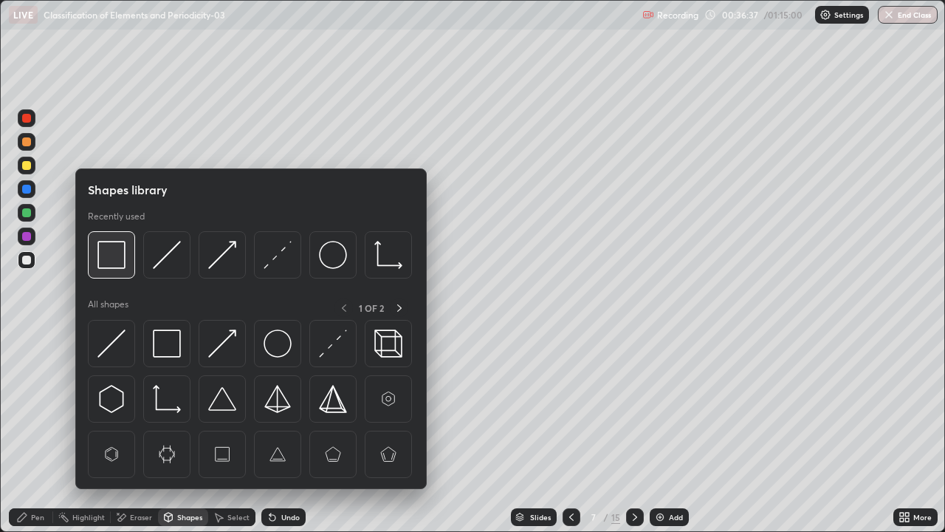
click at [115, 262] on img at bounding box center [111, 255] width 28 height 28
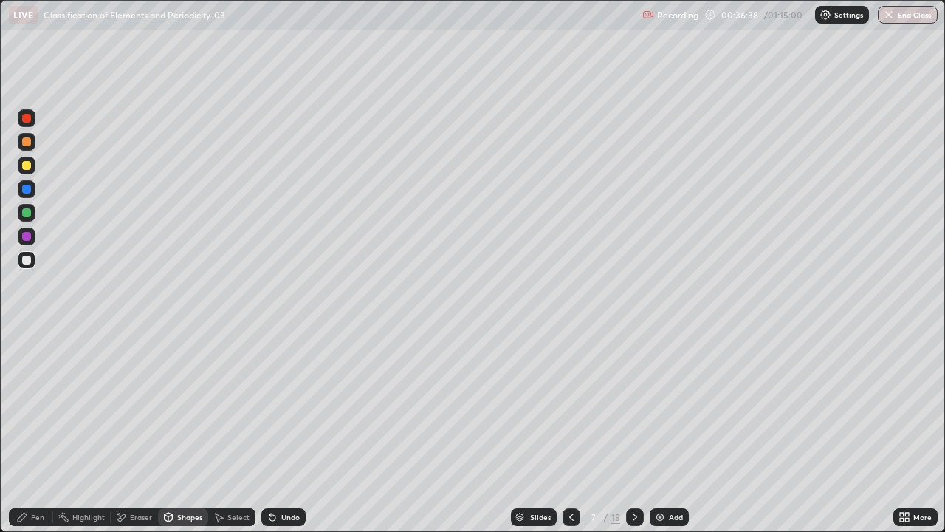
click at [27, 210] on div at bounding box center [26, 212] width 9 height 9
click at [35, 467] on div "Pen" at bounding box center [37, 516] width 13 height 7
click at [27, 139] on div at bounding box center [26, 141] width 9 height 9
click at [25, 259] on div at bounding box center [26, 259] width 9 height 9
click at [29, 143] on div at bounding box center [26, 141] width 9 height 9
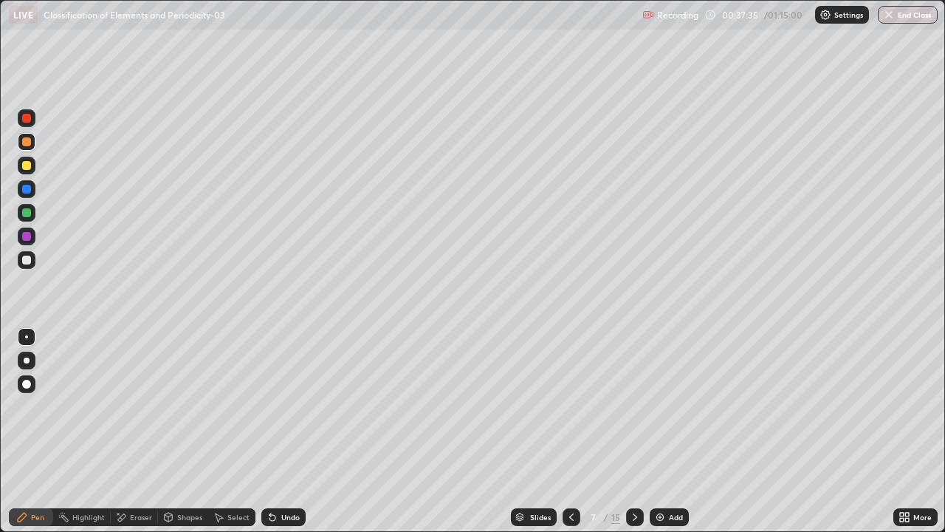
click at [32, 258] on div at bounding box center [27, 260] width 18 height 18
click at [27, 140] on div at bounding box center [26, 141] width 9 height 9
click at [34, 261] on div at bounding box center [27, 260] width 18 height 18
click at [634, 467] on icon at bounding box center [635, 517] width 12 height 12
click at [28, 164] on div at bounding box center [26, 165] width 9 height 9
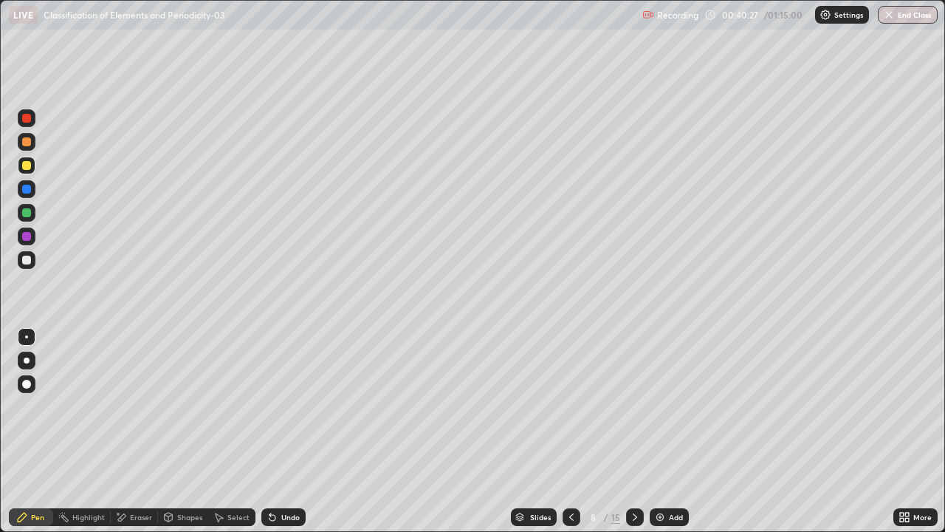
click at [30, 261] on div at bounding box center [26, 259] width 9 height 9
click at [32, 142] on div at bounding box center [27, 142] width 18 height 18
click at [128, 467] on div "Eraser" at bounding box center [134, 517] width 47 height 18
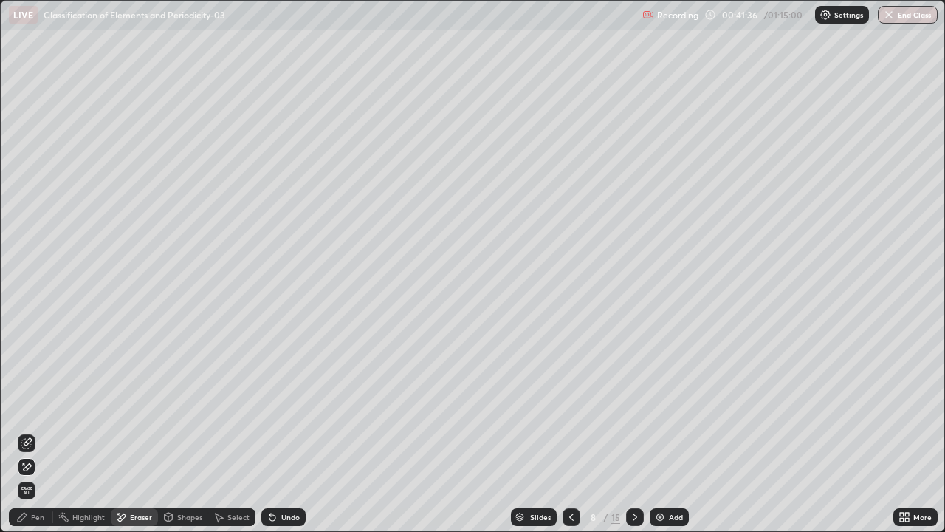
click at [31, 467] on div "Pen" at bounding box center [37, 516] width 13 height 7
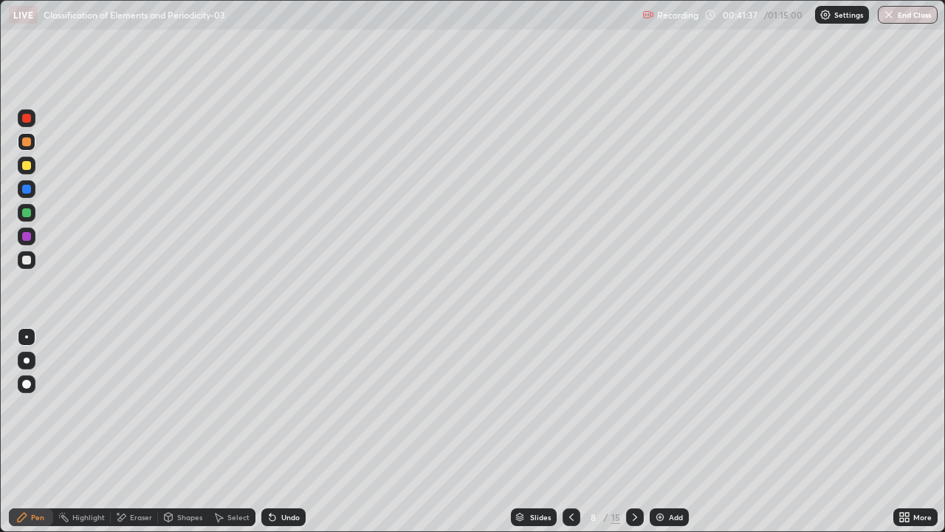
click at [28, 261] on div at bounding box center [26, 259] width 9 height 9
click at [28, 169] on div at bounding box center [26, 165] width 9 height 9
click at [30, 191] on div at bounding box center [26, 189] width 9 height 9
click at [29, 213] on div at bounding box center [26, 212] width 9 height 9
click at [30, 260] on div at bounding box center [26, 259] width 9 height 9
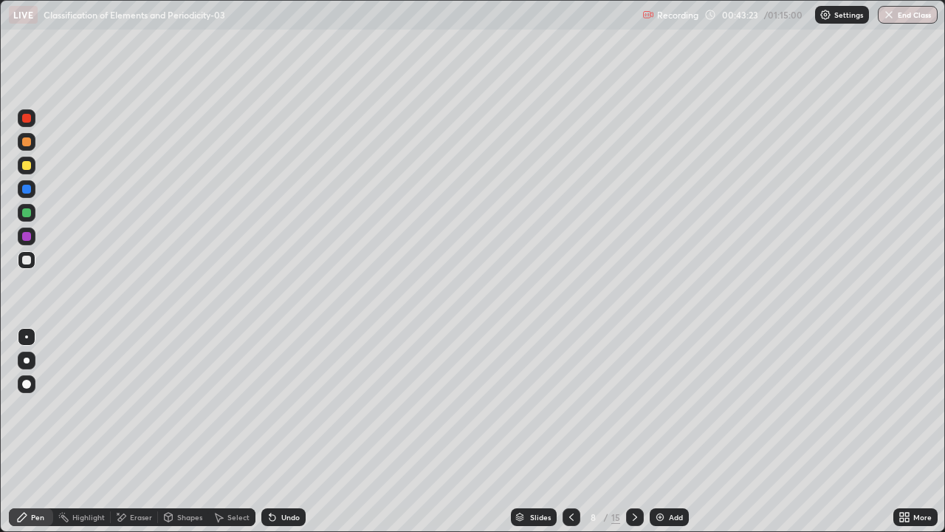
click at [27, 237] on div at bounding box center [26, 236] width 9 height 9
click at [28, 167] on div at bounding box center [26, 165] width 9 height 9
click at [634, 467] on icon at bounding box center [635, 517] width 12 height 12
click at [28, 142] on div at bounding box center [26, 141] width 9 height 9
click at [28, 232] on div at bounding box center [26, 236] width 9 height 9
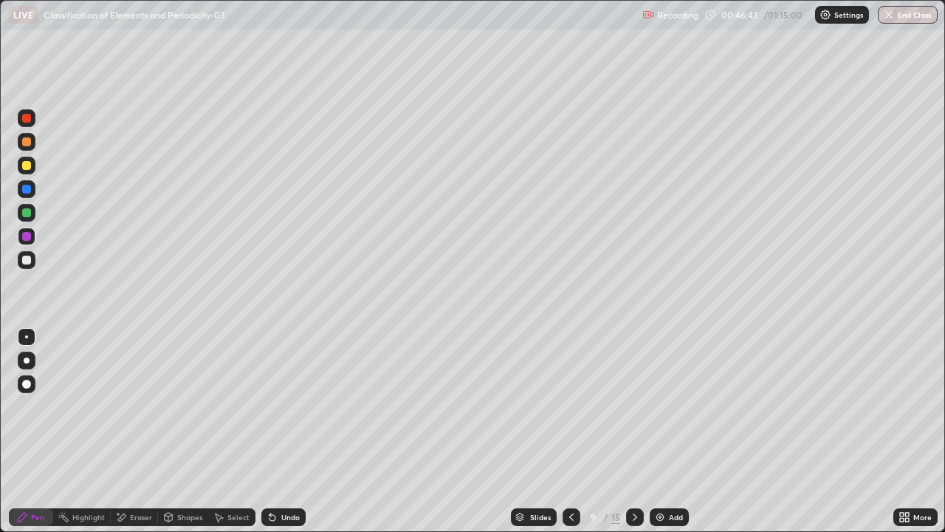
click at [28, 190] on div at bounding box center [26, 189] width 9 height 9
click at [195, 467] on div "Shapes" at bounding box center [183, 517] width 50 height 18
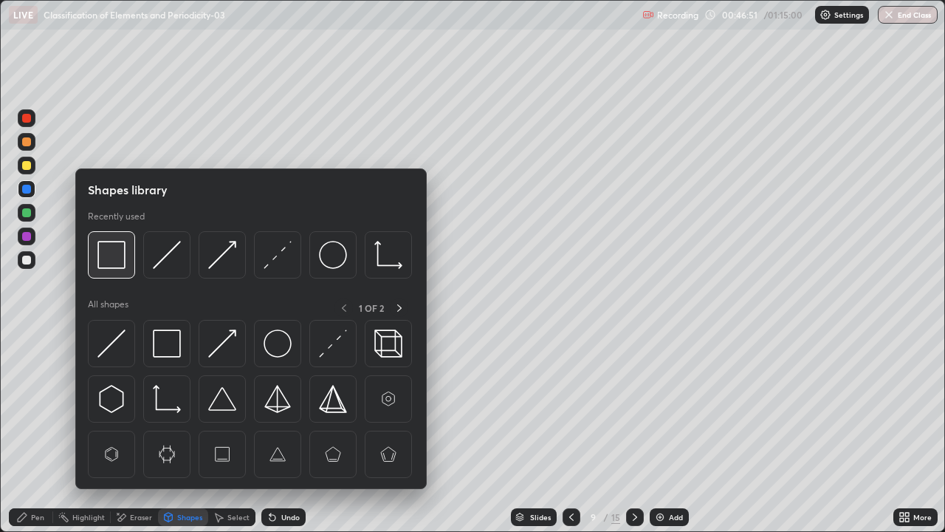
click at [123, 265] on img at bounding box center [111, 255] width 28 height 28
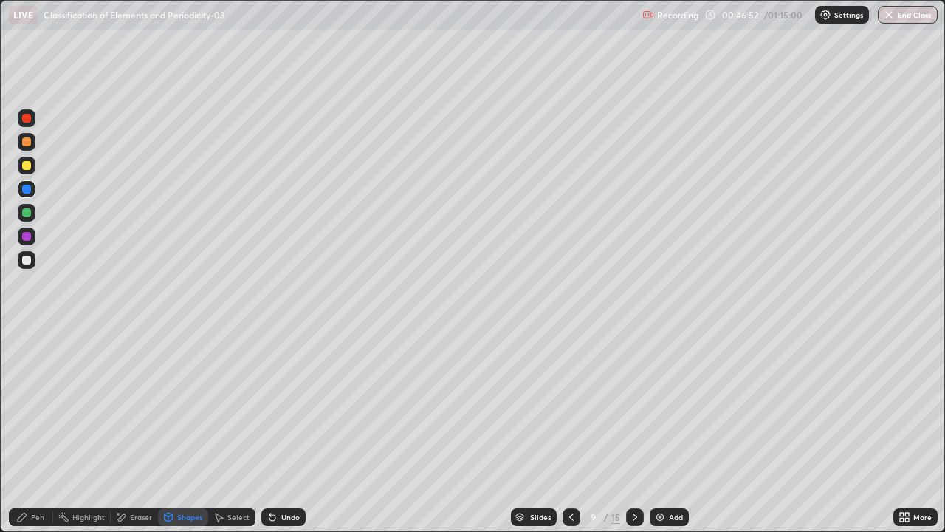
click at [28, 166] on div at bounding box center [26, 165] width 9 height 9
click at [38, 467] on div "Pen" at bounding box center [37, 516] width 13 height 7
click at [28, 140] on div at bounding box center [26, 141] width 9 height 9
click at [295, 467] on div "Undo" at bounding box center [283, 517] width 44 height 18
click at [33, 189] on div at bounding box center [27, 189] width 18 height 18
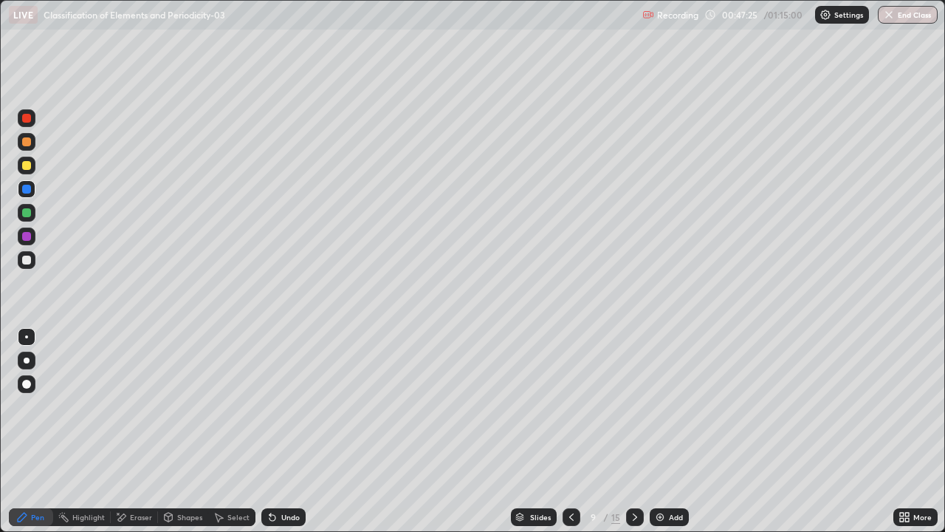
click at [32, 234] on div at bounding box center [27, 236] width 18 height 18
click at [27, 190] on div at bounding box center [26, 189] width 9 height 9
click at [191, 467] on div "Shapes" at bounding box center [189, 516] width 25 height 7
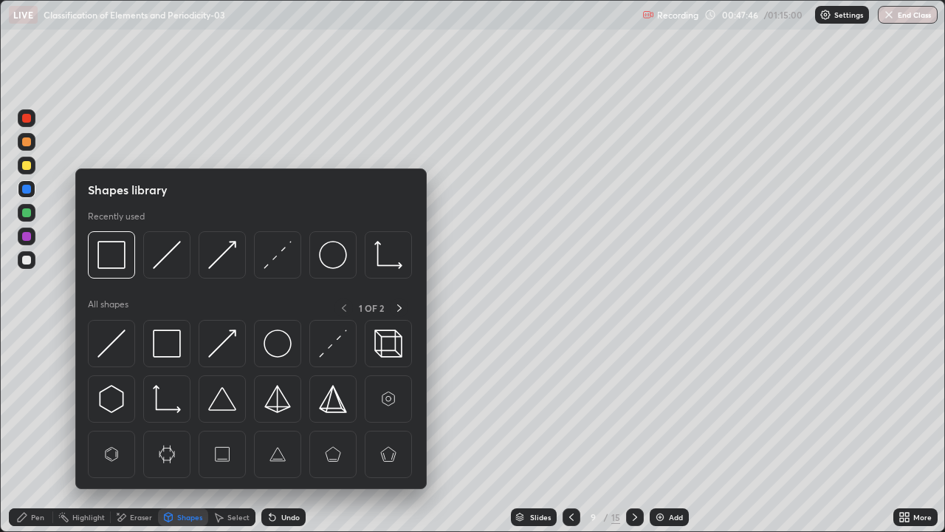
click at [33, 165] on div at bounding box center [27, 166] width 18 height 18
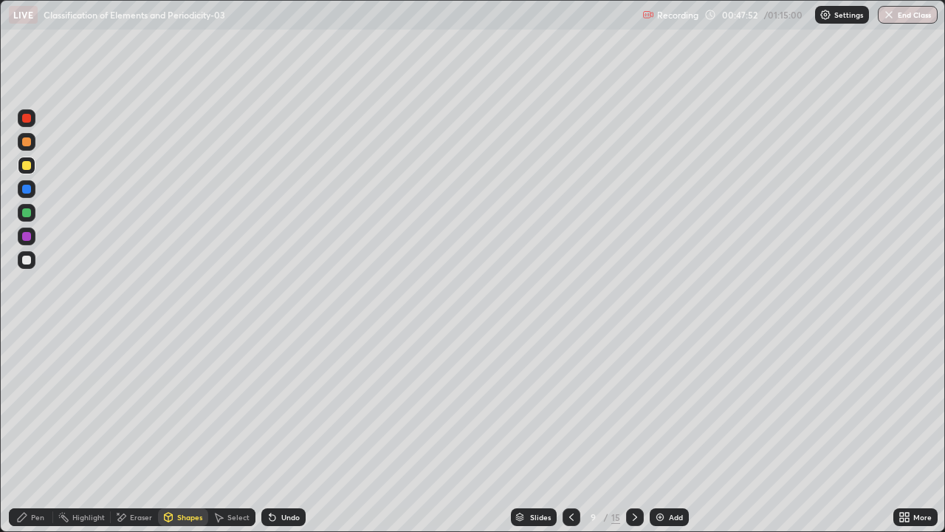
click at [28, 143] on div at bounding box center [26, 141] width 9 height 9
click at [281, 467] on div "Undo" at bounding box center [283, 517] width 44 height 18
click at [26, 467] on icon at bounding box center [22, 517] width 12 height 12
click at [184, 467] on div "Shapes" at bounding box center [189, 516] width 25 height 7
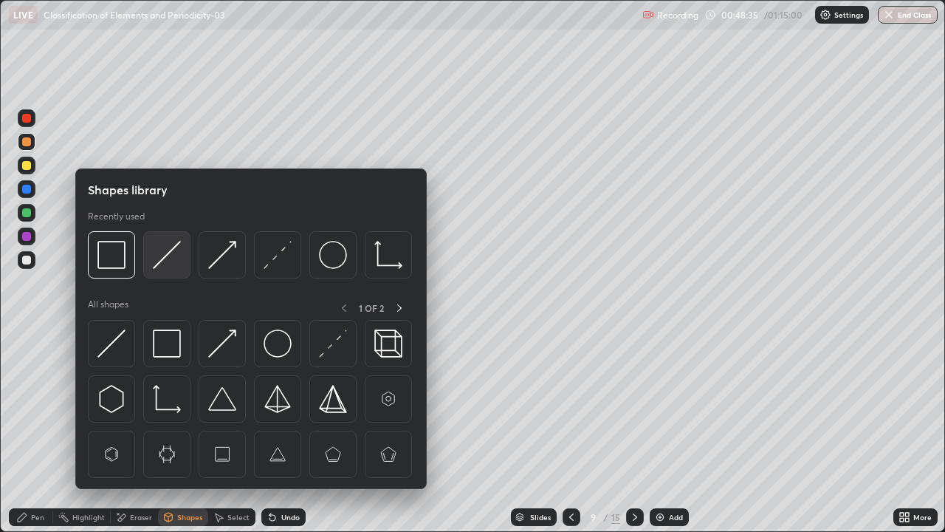
click at [159, 258] on img at bounding box center [167, 255] width 28 height 28
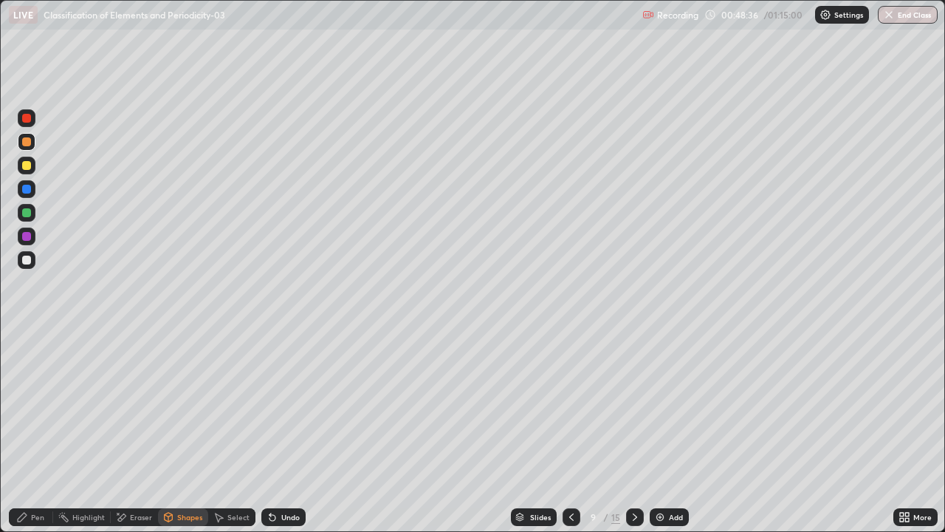
click at [24, 189] on div at bounding box center [26, 189] width 9 height 9
click at [38, 467] on div "Pen" at bounding box center [37, 516] width 13 height 7
click at [27, 236] on div at bounding box center [26, 236] width 9 height 9
click at [27, 191] on div at bounding box center [26, 189] width 9 height 9
click at [183, 467] on div "Shapes" at bounding box center [189, 516] width 25 height 7
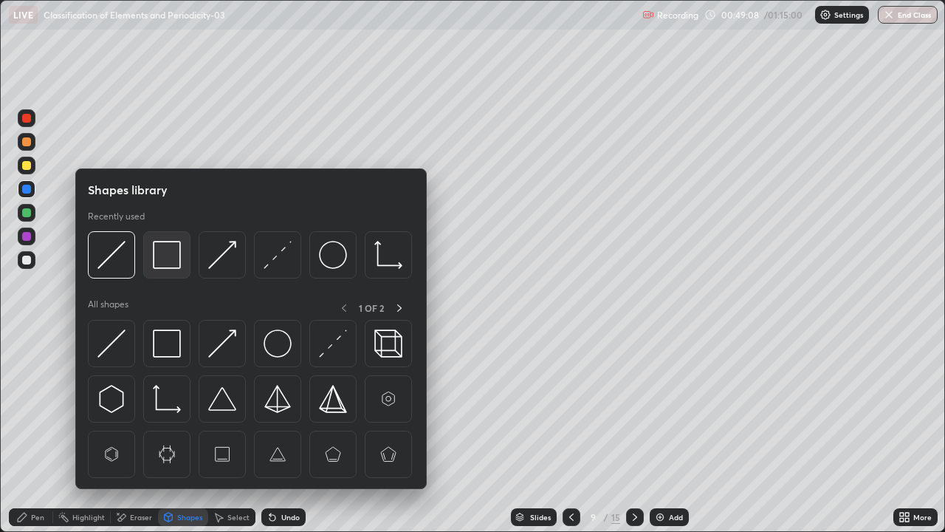
click at [157, 263] on img at bounding box center [167, 255] width 28 height 28
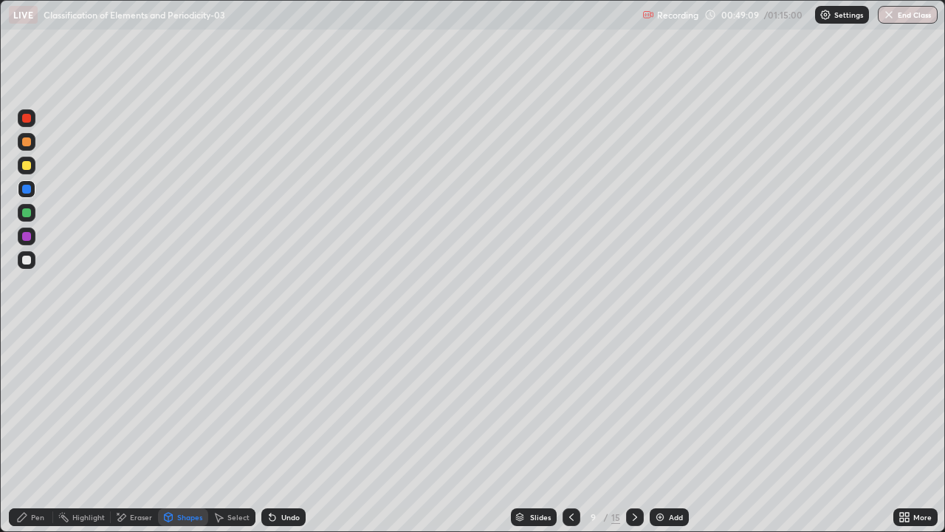
click at [33, 167] on div at bounding box center [27, 166] width 18 height 18
click at [634, 467] on icon at bounding box center [635, 517] width 12 height 12
click at [30, 141] on div at bounding box center [26, 141] width 9 height 9
click at [284, 467] on div "Undo" at bounding box center [283, 517] width 44 height 18
click at [31, 467] on div "Pen" at bounding box center [31, 517] width 44 height 18
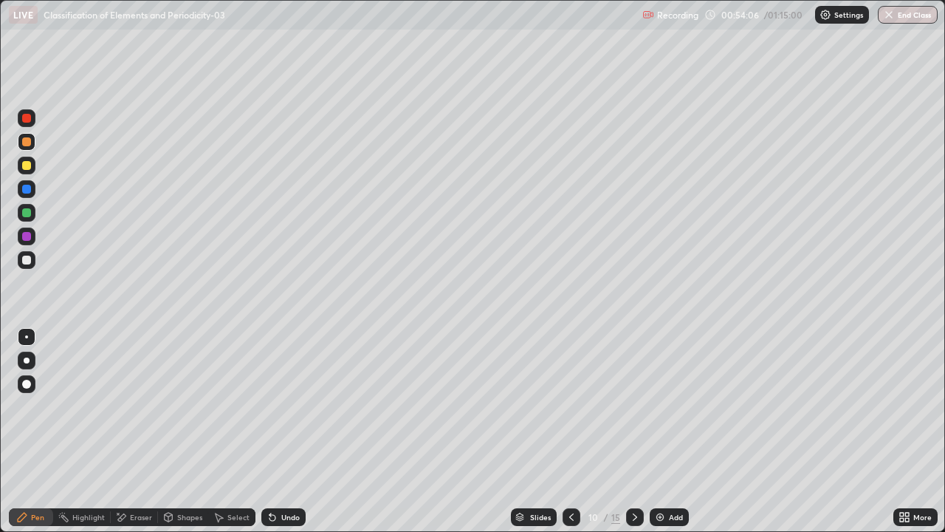
click at [26, 210] on div at bounding box center [26, 212] width 9 height 9
click at [27, 237] on div at bounding box center [26, 236] width 9 height 9
click at [572, 467] on div at bounding box center [572, 517] width 18 height 30
click at [639, 467] on div at bounding box center [635, 517] width 18 height 18
click at [143, 467] on div "Eraser" at bounding box center [141, 516] width 22 height 7
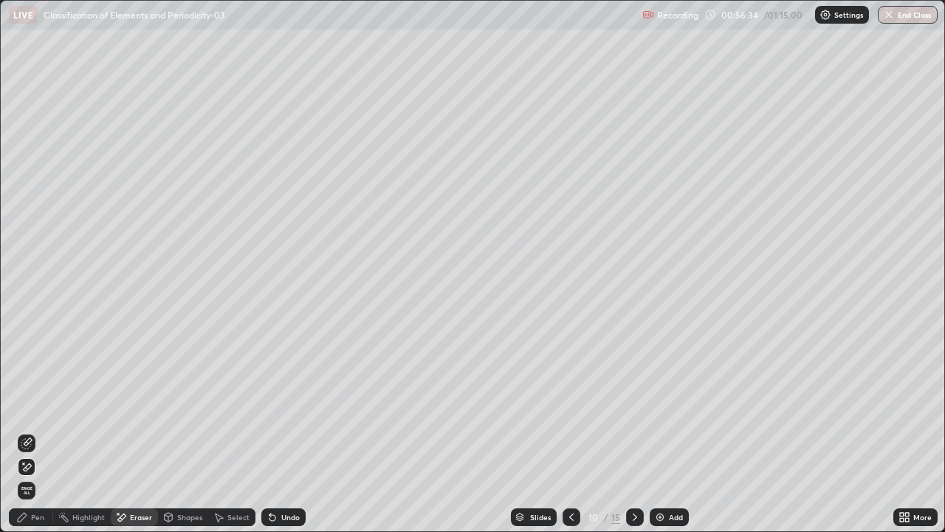
click at [31, 467] on span "Erase all" at bounding box center [26, 490] width 16 height 9
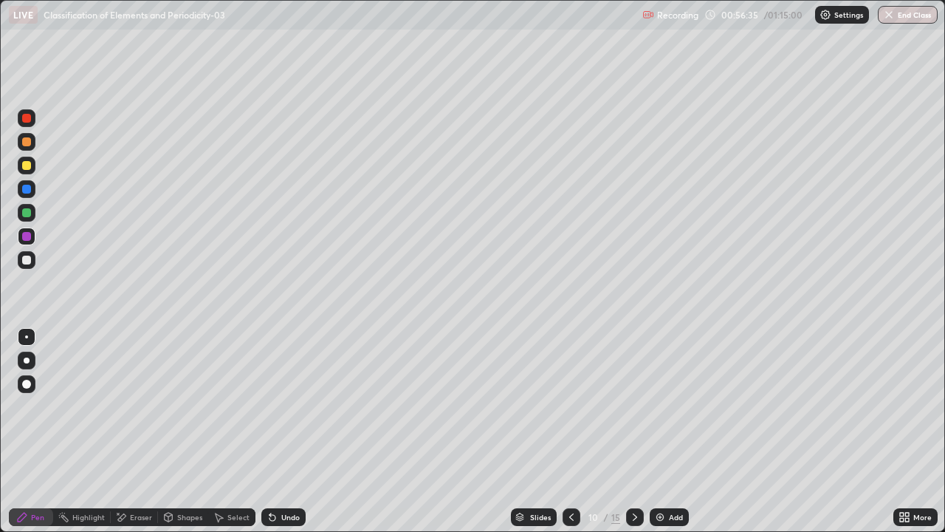
click at [563, 467] on div at bounding box center [572, 517] width 18 height 18
click at [632, 467] on div at bounding box center [635, 517] width 18 height 18
click at [27, 143] on div at bounding box center [26, 141] width 9 height 9
click at [30, 188] on div at bounding box center [26, 189] width 9 height 9
click at [26, 258] on div at bounding box center [26, 259] width 9 height 9
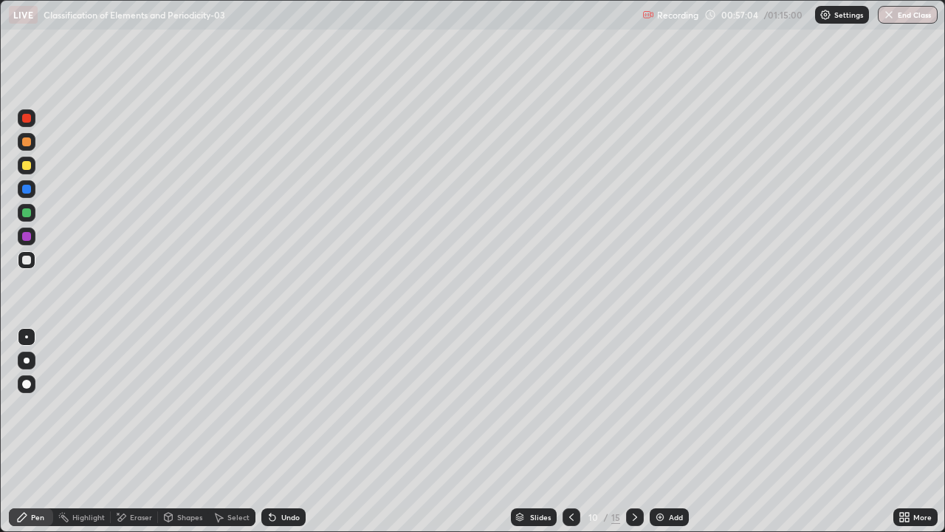
click at [286, 467] on div "Undo" at bounding box center [283, 517] width 44 height 18
click at [27, 235] on div at bounding box center [26, 236] width 9 height 9
click at [27, 213] on div at bounding box center [26, 212] width 9 height 9
click at [32, 188] on div at bounding box center [27, 189] width 18 height 18
click at [30, 211] on div at bounding box center [26, 212] width 9 height 9
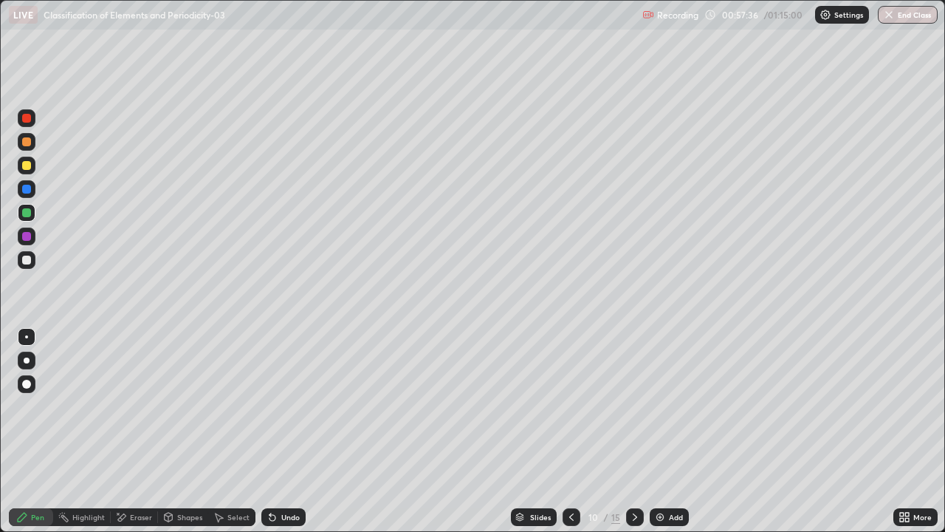
click at [29, 144] on div at bounding box center [26, 141] width 9 height 9
click at [27, 190] on div at bounding box center [26, 189] width 9 height 9
click at [30, 236] on div at bounding box center [26, 236] width 9 height 9
click at [30, 213] on div at bounding box center [26, 212] width 9 height 9
click at [34, 143] on div at bounding box center [27, 142] width 18 height 18
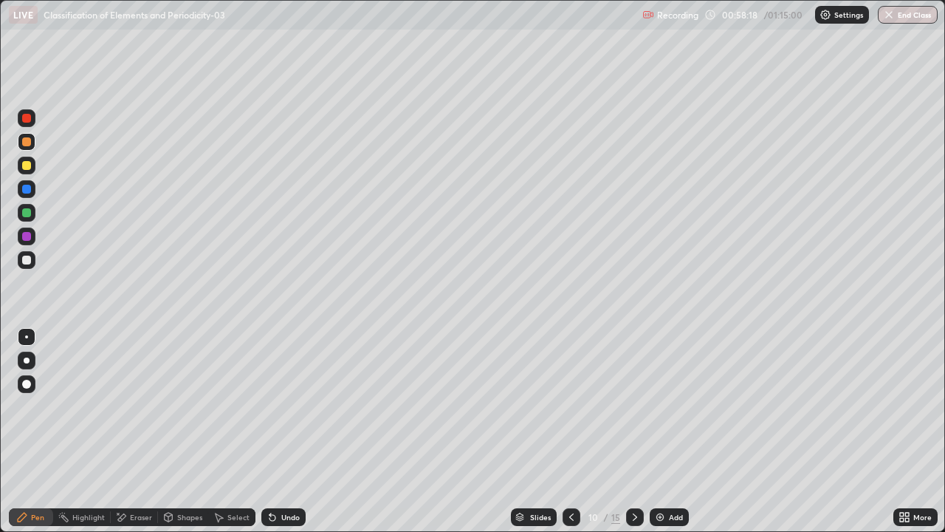
click at [23, 114] on div at bounding box center [26, 118] width 9 height 9
click at [29, 237] on div at bounding box center [26, 236] width 9 height 9
click at [27, 261] on div at bounding box center [26, 259] width 9 height 9
click at [33, 192] on div at bounding box center [27, 189] width 18 height 18
click at [35, 261] on div at bounding box center [27, 260] width 18 height 18
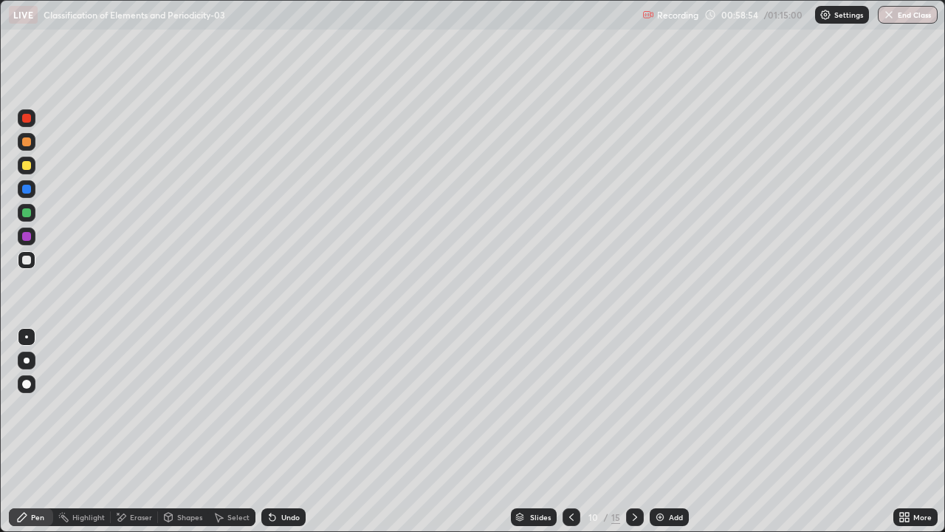
click at [28, 168] on div at bounding box center [26, 165] width 9 height 9
click at [27, 259] on div at bounding box center [26, 259] width 9 height 9
click at [26, 141] on div at bounding box center [26, 141] width 9 height 9
click at [32, 235] on div at bounding box center [27, 236] width 18 height 18
click at [32, 189] on div at bounding box center [27, 189] width 18 height 18
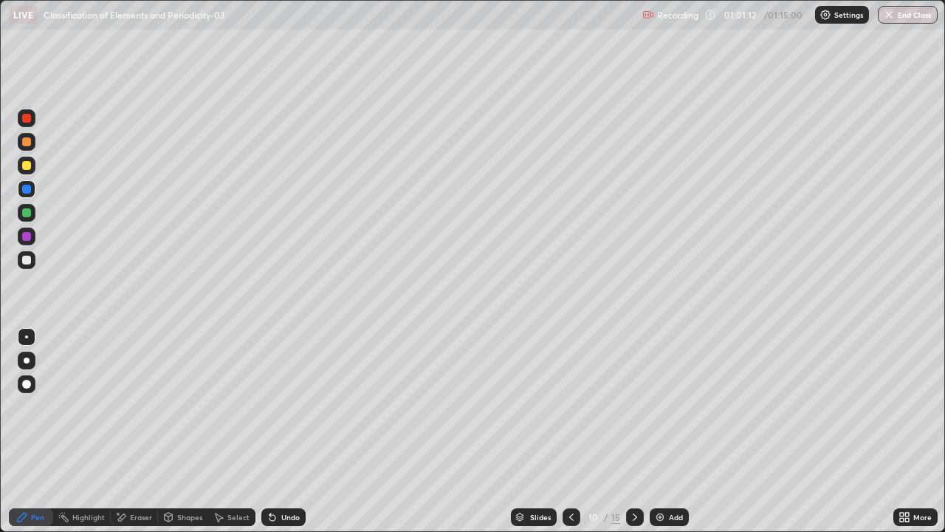
click at [30, 261] on div at bounding box center [26, 259] width 9 height 9
click at [92, 467] on div "Highlight" at bounding box center [88, 516] width 32 height 7
click at [27, 119] on div at bounding box center [26, 118] width 9 height 9
click at [27, 467] on icon at bounding box center [25, 467] width 3 height 3
click at [34, 467] on div "Pen" at bounding box center [31, 517] width 44 height 18
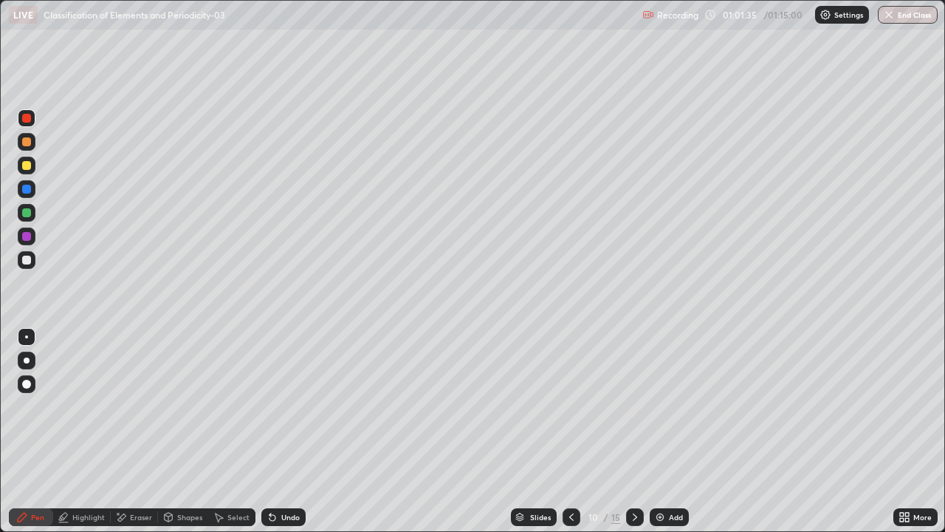
click at [34, 162] on div at bounding box center [27, 166] width 18 height 18
click at [140, 467] on div "Eraser" at bounding box center [141, 516] width 22 height 7
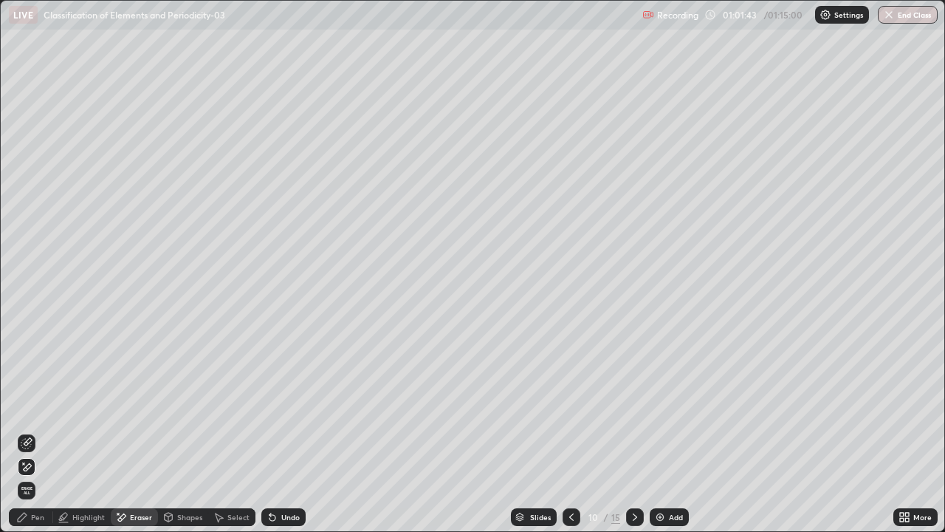
click at [38, 467] on div "Pen" at bounding box center [37, 516] width 13 height 7
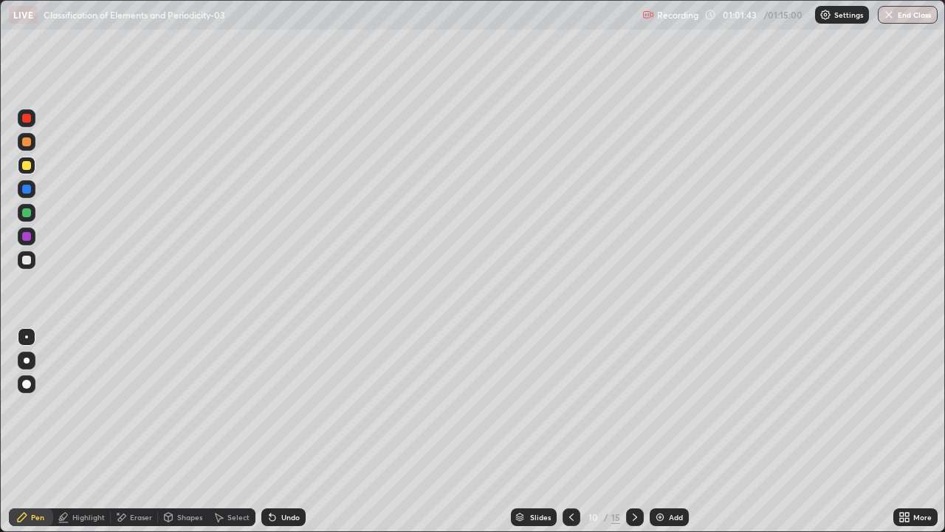
click at [27, 211] on div at bounding box center [26, 212] width 9 height 9
click at [32, 233] on div at bounding box center [27, 236] width 18 height 18
click at [33, 257] on div at bounding box center [27, 260] width 18 height 18
click at [32, 185] on div at bounding box center [27, 189] width 18 height 18
click at [32, 165] on div at bounding box center [27, 166] width 18 height 18
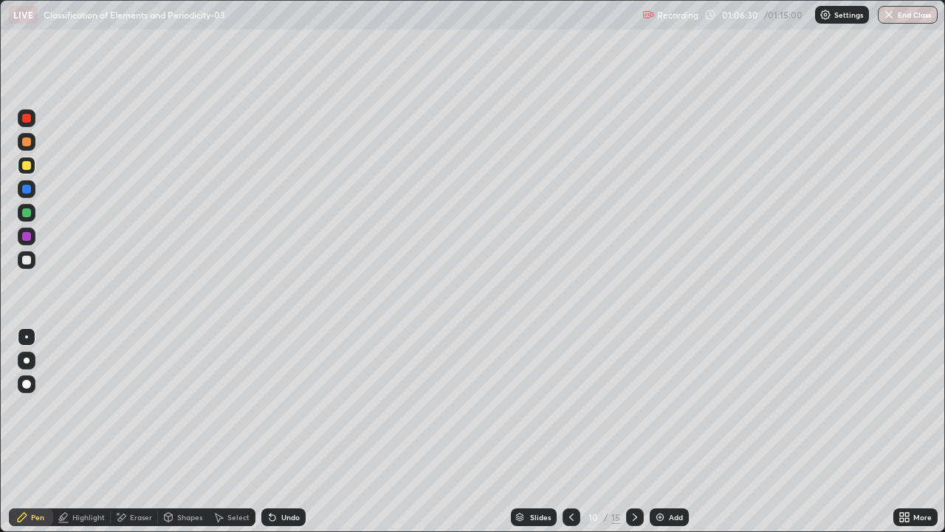
click at [634, 467] on icon at bounding box center [635, 517] width 12 height 12
click at [564, 467] on div at bounding box center [572, 517] width 18 height 18
click at [659, 467] on img at bounding box center [660, 517] width 12 height 12
click at [661, 467] on img at bounding box center [660, 517] width 12 height 12
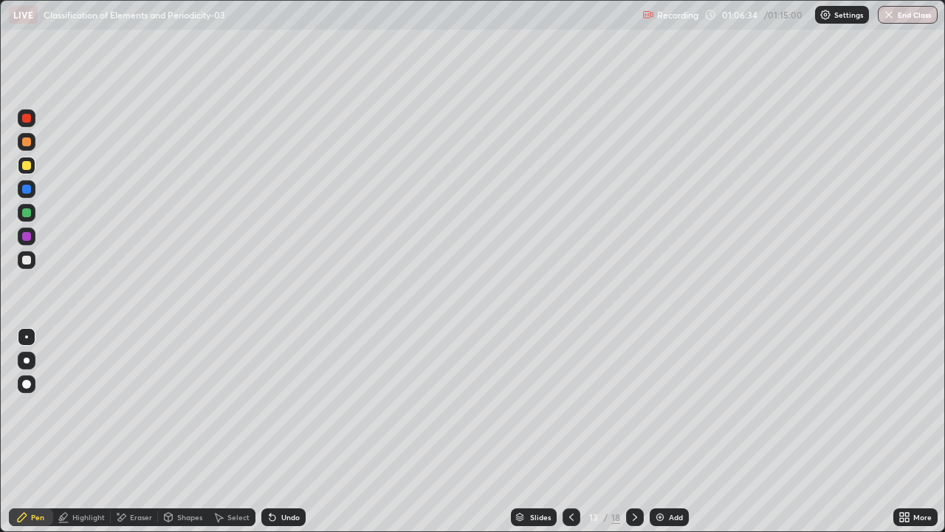
click at [659, 467] on img at bounding box center [660, 517] width 12 height 12
click at [572, 467] on icon at bounding box center [572, 517] width 12 height 12
click at [569, 467] on icon at bounding box center [571, 516] width 4 height 7
click at [568, 467] on icon at bounding box center [572, 517] width 12 height 12
click at [570, 467] on icon at bounding box center [572, 517] width 12 height 12
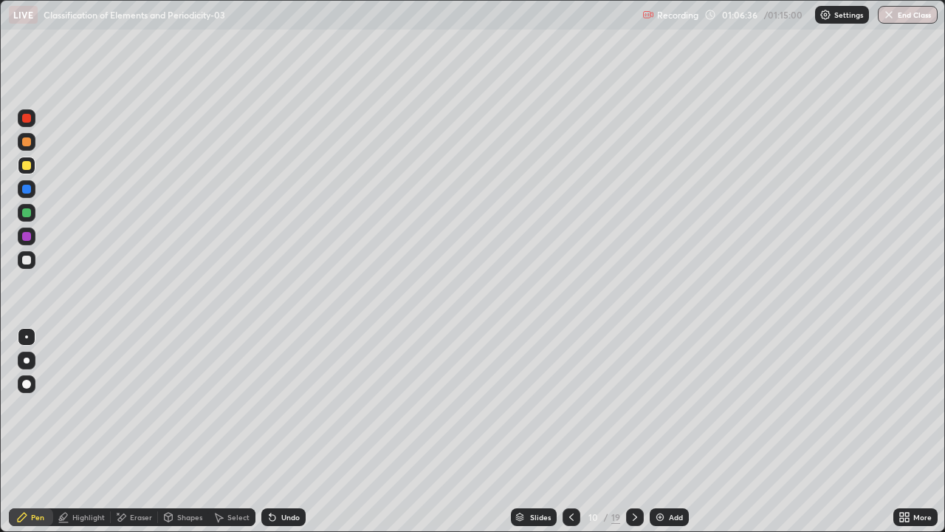
click at [628, 467] on div at bounding box center [635, 517] width 18 height 18
click at [22, 467] on icon at bounding box center [22, 516] width 9 height 9
click at [29, 191] on div at bounding box center [26, 189] width 9 height 9
click at [32, 258] on div at bounding box center [27, 260] width 18 height 18
click at [30, 211] on div at bounding box center [26, 212] width 9 height 9
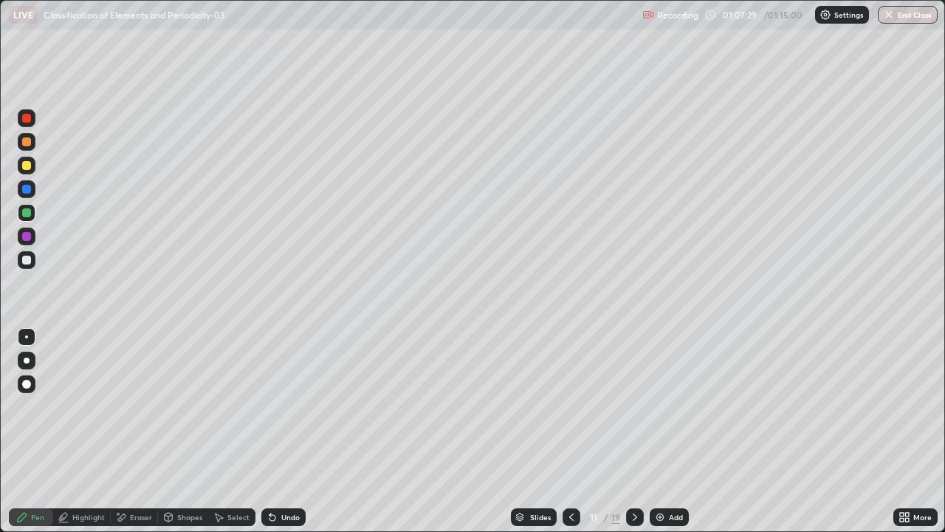
click at [35, 265] on div at bounding box center [27, 260] width 18 height 24
click at [32, 210] on div at bounding box center [27, 213] width 18 height 18
click at [136, 467] on div "Eraser" at bounding box center [141, 516] width 22 height 7
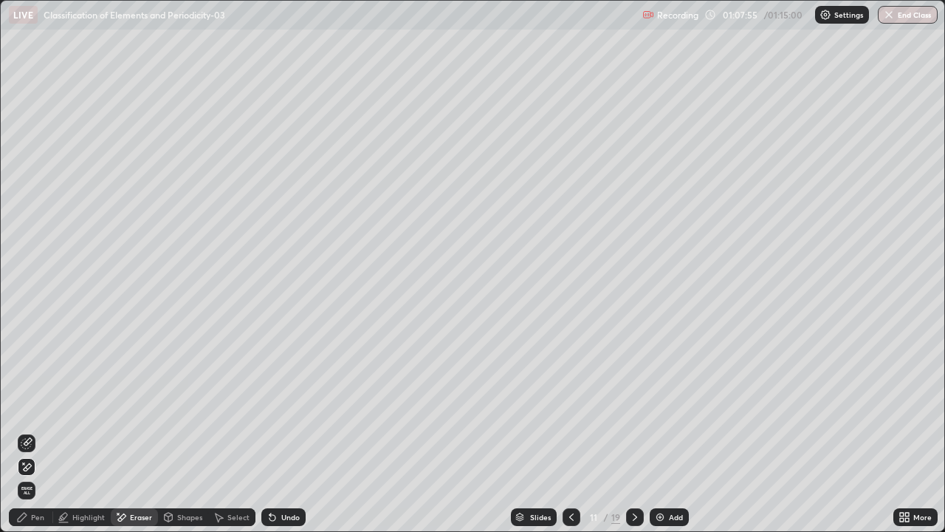
click at [40, 467] on div "Pen" at bounding box center [31, 517] width 44 height 18
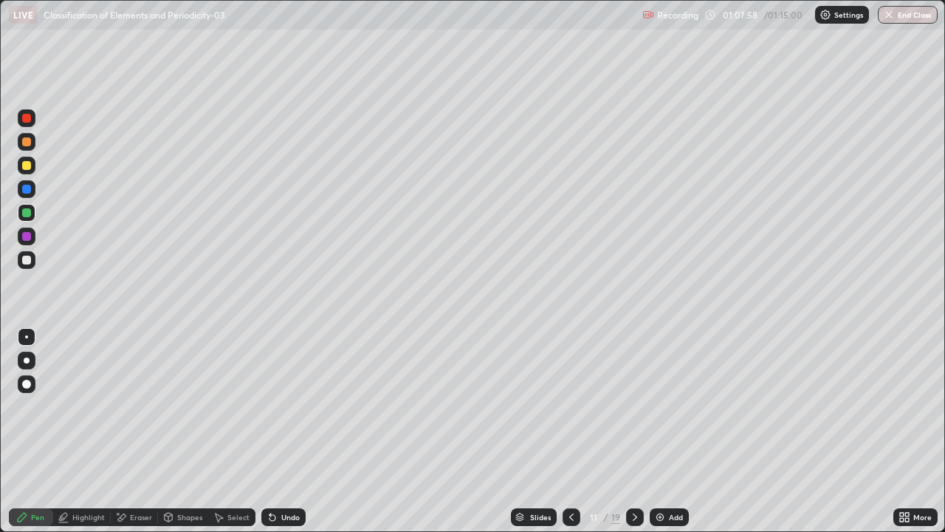
click at [135, 467] on div "Eraser" at bounding box center [134, 517] width 47 height 18
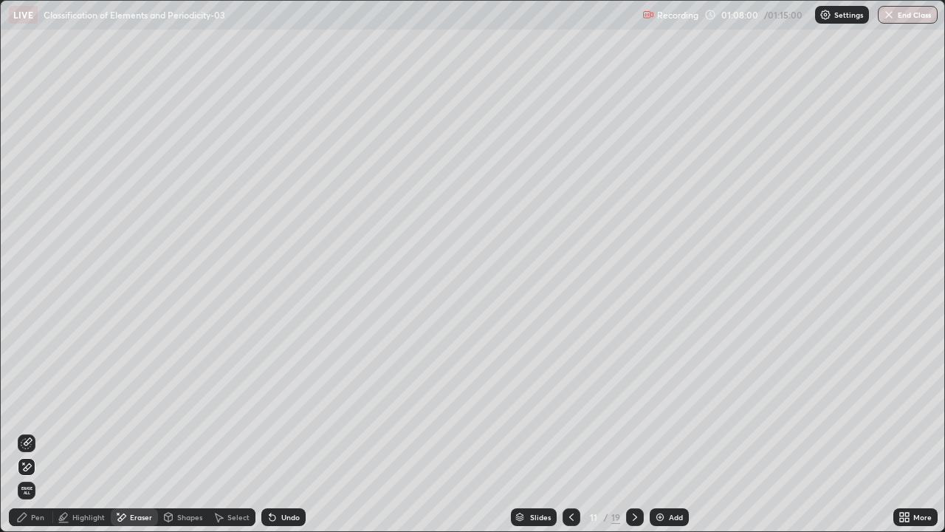
click at [37, 467] on div "Pen" at bounding box center [37, 516] width 13 height 7
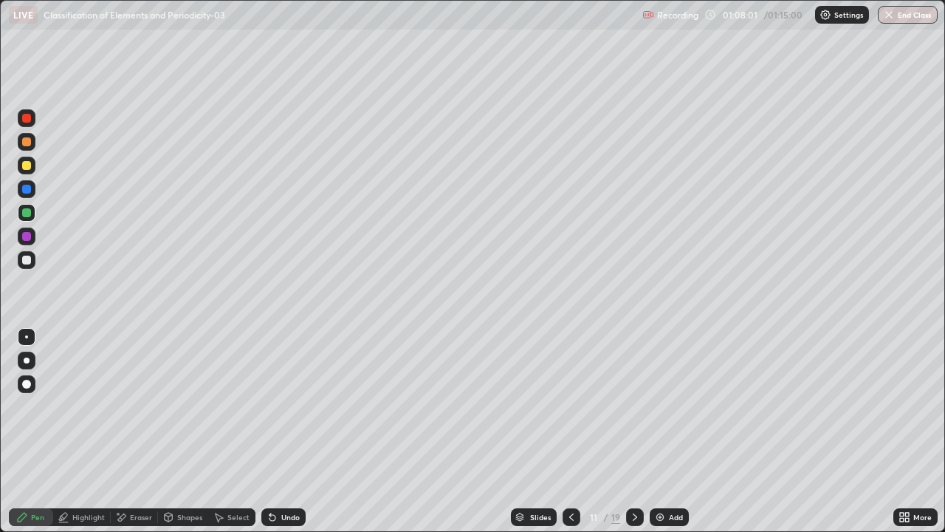
click at [29, 143] on div at bounding box center [26, 141] width 9 height 9
click at [30, 216] on div at bounding box center [26, 212] width 9 height 9
click at [30, 255] on div at bounding box center [26, 259] width 9 height 9
click at [27, 237] on div at bounding box center [26, 236] width 9 height 9
click at [30, 185] on div at bounding box center [26, 189] width 9 height 9
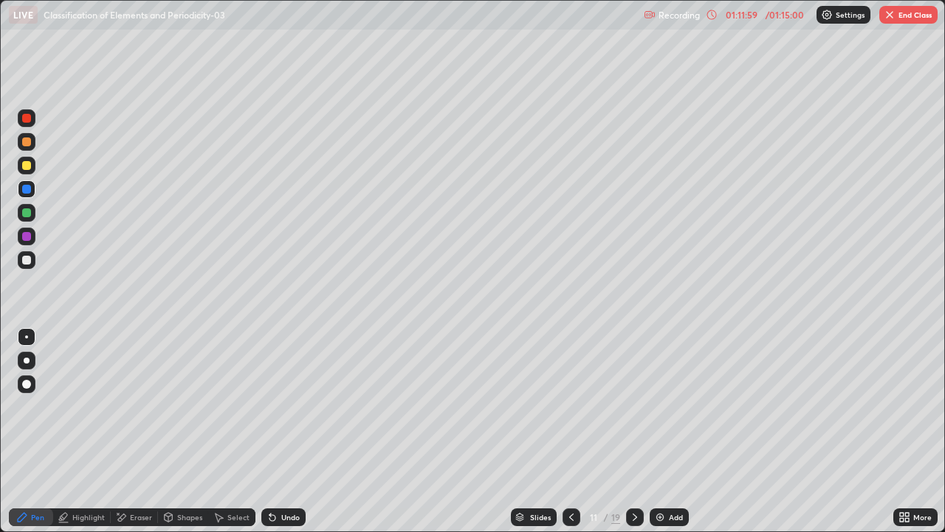
click at [28, 143] on div at bounding box center [26, 141] width 9 height 9
click at [132, 467] on div "Eraser" at bounding box center [141, 516] width 22 height 7
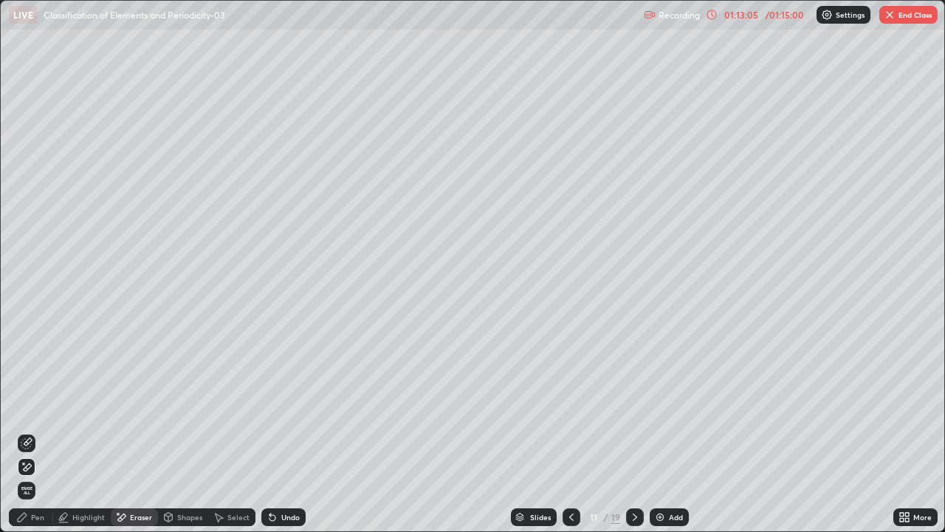
click at [29, 467] on div "Pen" at bounding box center [31, 517] width 44 height 18
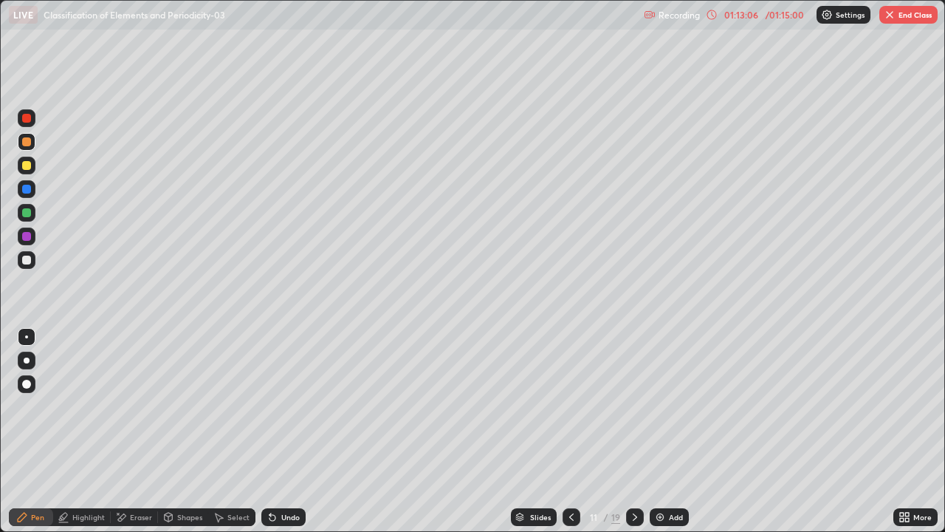
click at [32, 118] on div at bounding box center [27, 118] width 18 height 18
click at [28, 215] on div at bounding box center [26, 212] width 9 height 9
click at [183, 467] on div "Shapes" at bounding box center [189, 516] width 25 height 7
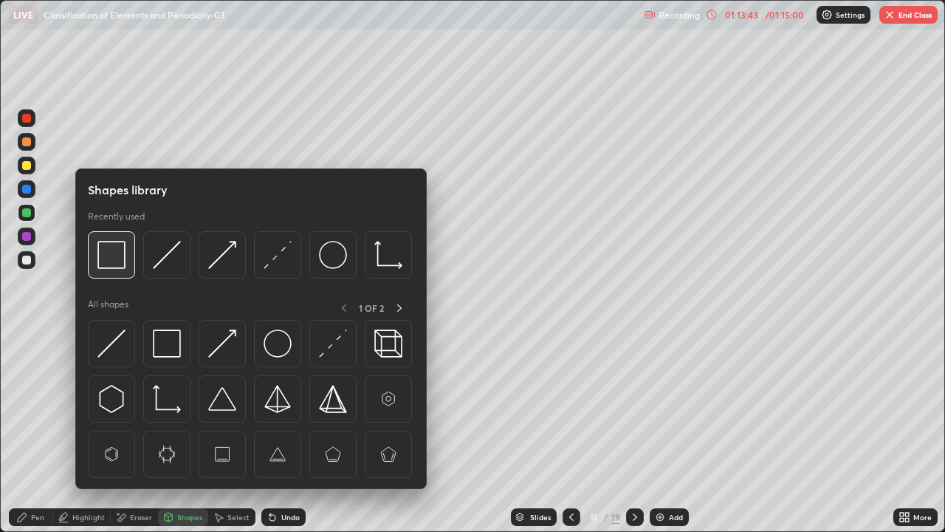
click at [88, 249] on div at bounding box center [111, 254] width 47 height 47
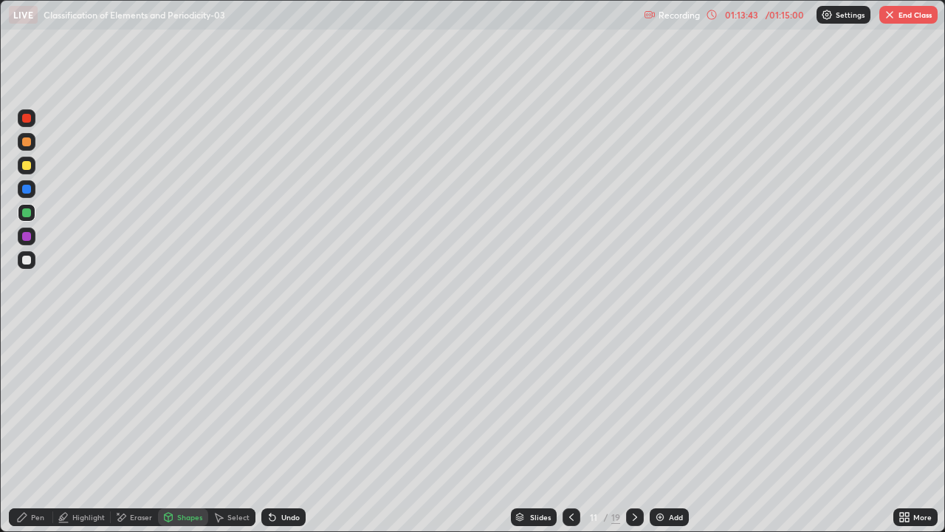
click at [27, 237] on div at bounding box center [26, 236] width 9 height 9
click at [26, 166] on div at bounding box center [26, 165] width 9 height 9
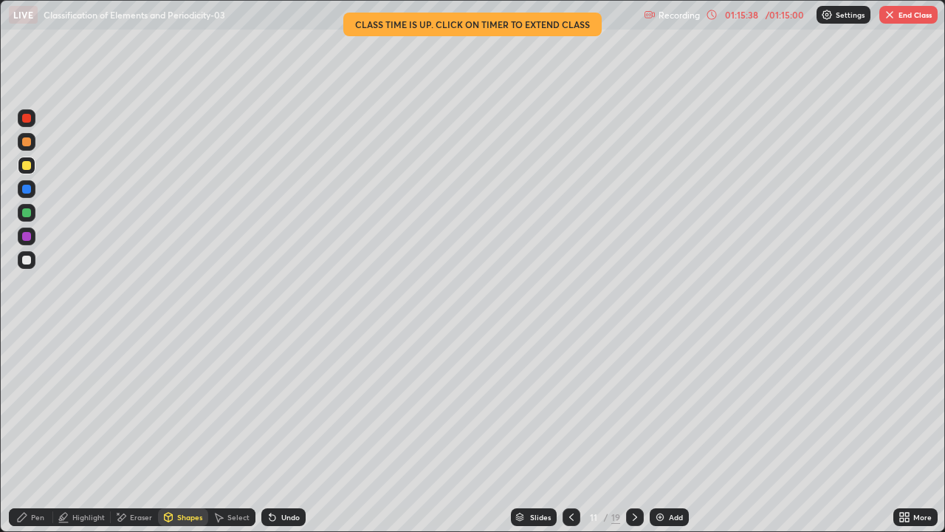
click at [27, 467] on div "Pen" at bounding box center [31, 517] width 44 height 18
click at [896, 16] on button "End Class" at bounding box center [908, 15] width 58 height 18
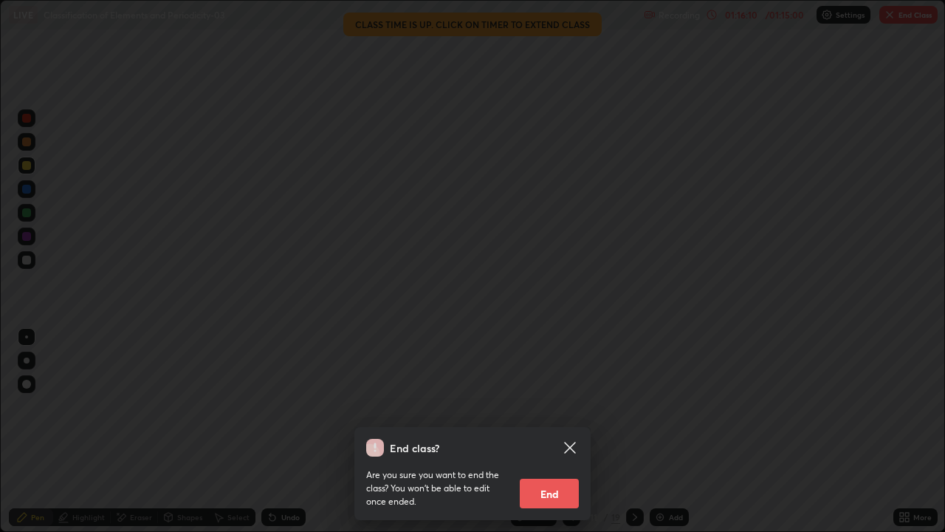
click at [552, 467] on button "End" at bounding box center [549, 493] width 59 height 30
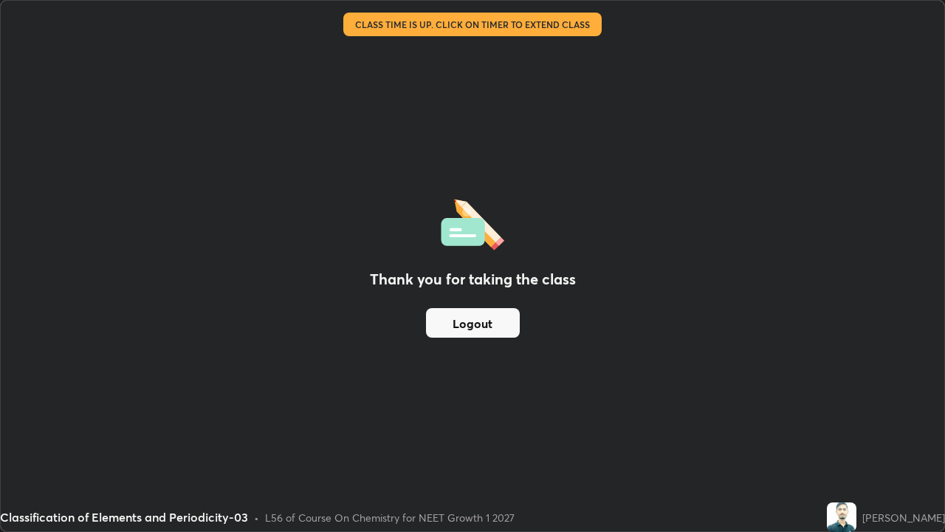
click at [498, 314] on button "Logout" at bounding box center [473, 323] width 94 height 30
